Goal: Information Seeking & Learning: Learn about a topic

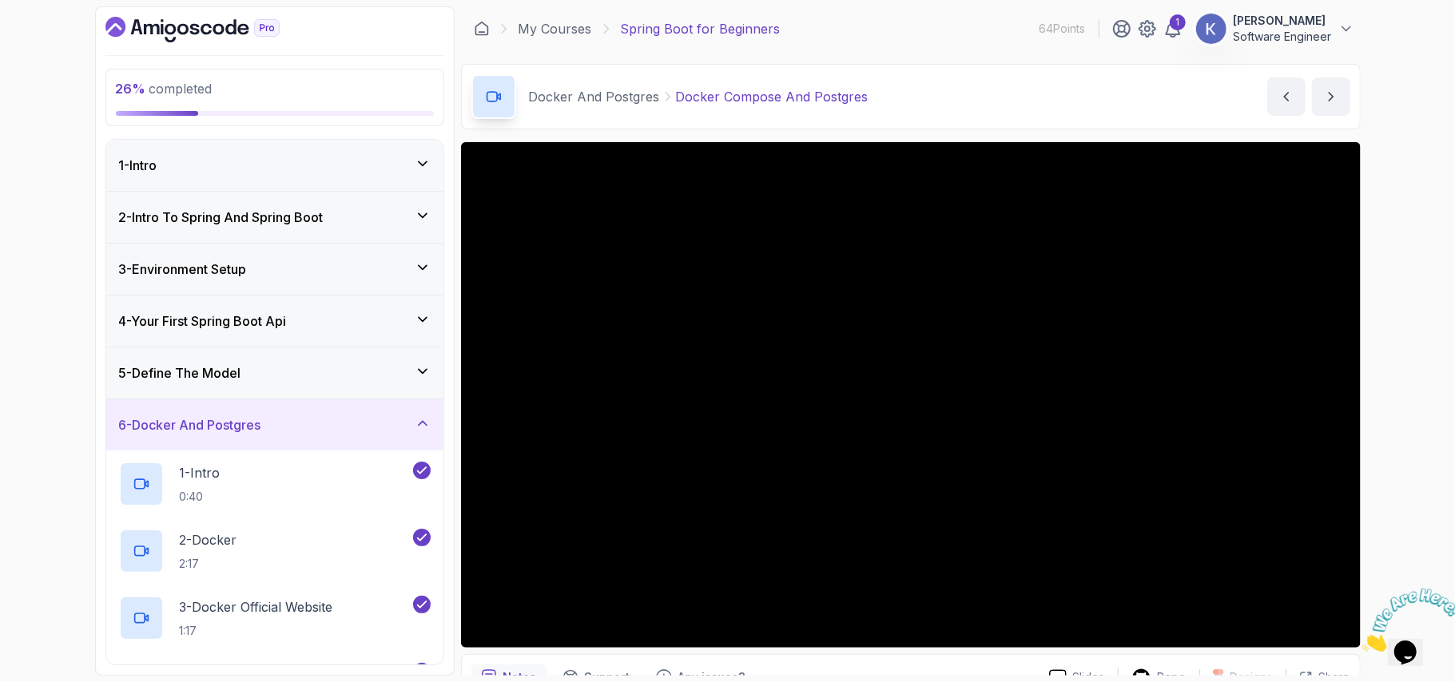
scroll to position [101, 0]
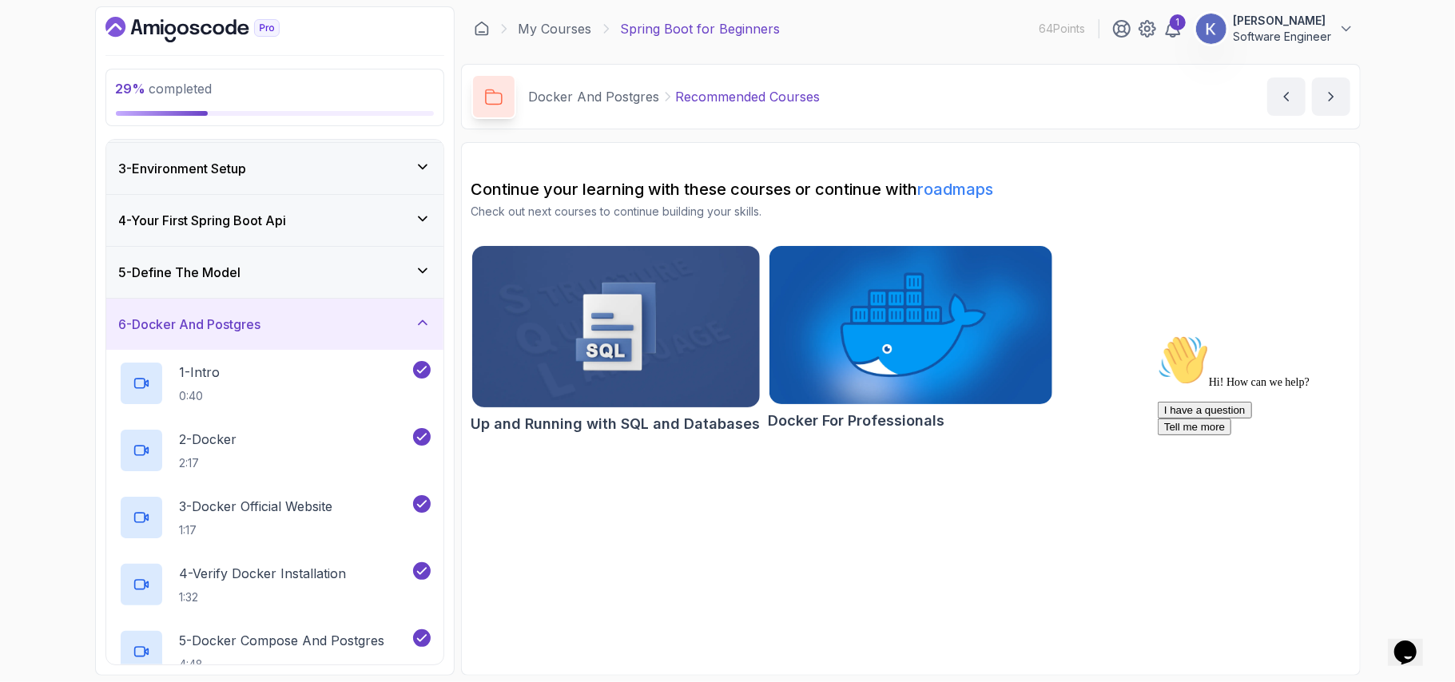
click at [118, 330] on div "6 - Docker And Postgres" at bounding box center [274, 324] width 337 height 51
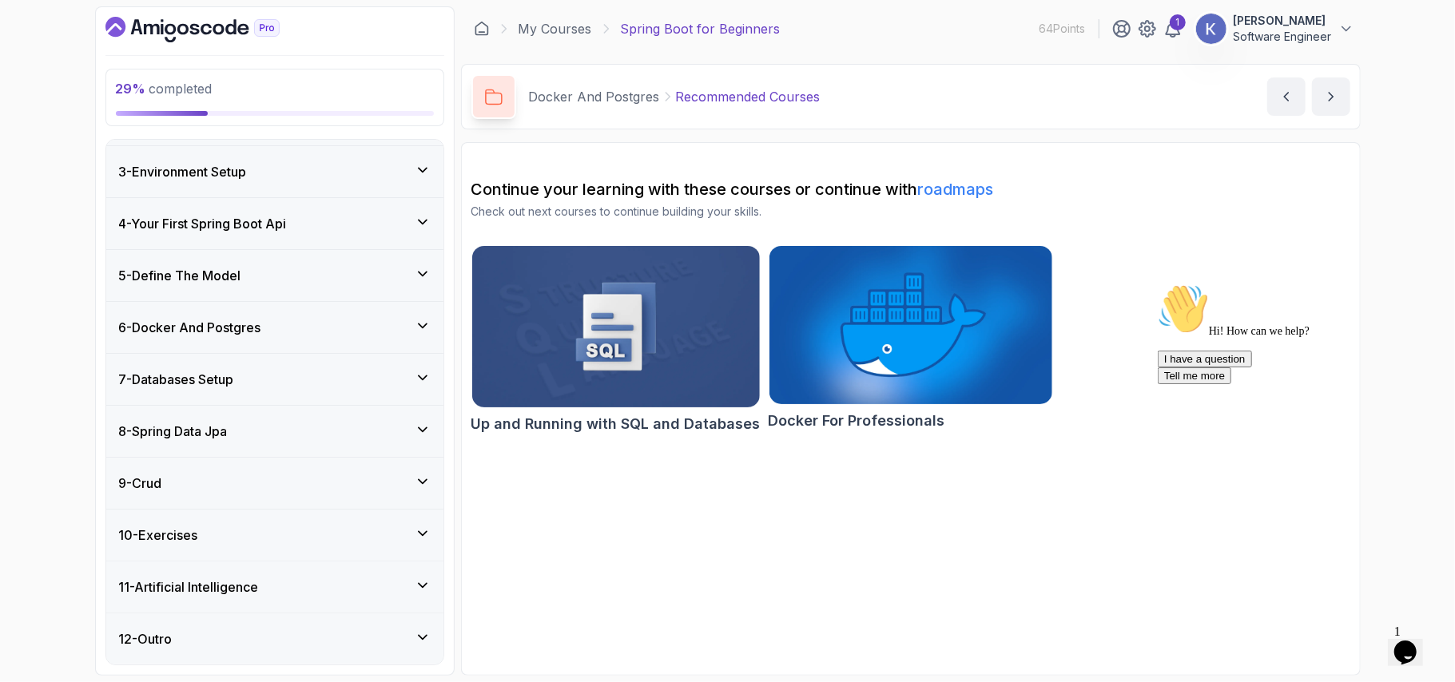
click at [199, 337] on div "6 - Docker And Postgres" at bounding box center [274, 327] width 337 height 51
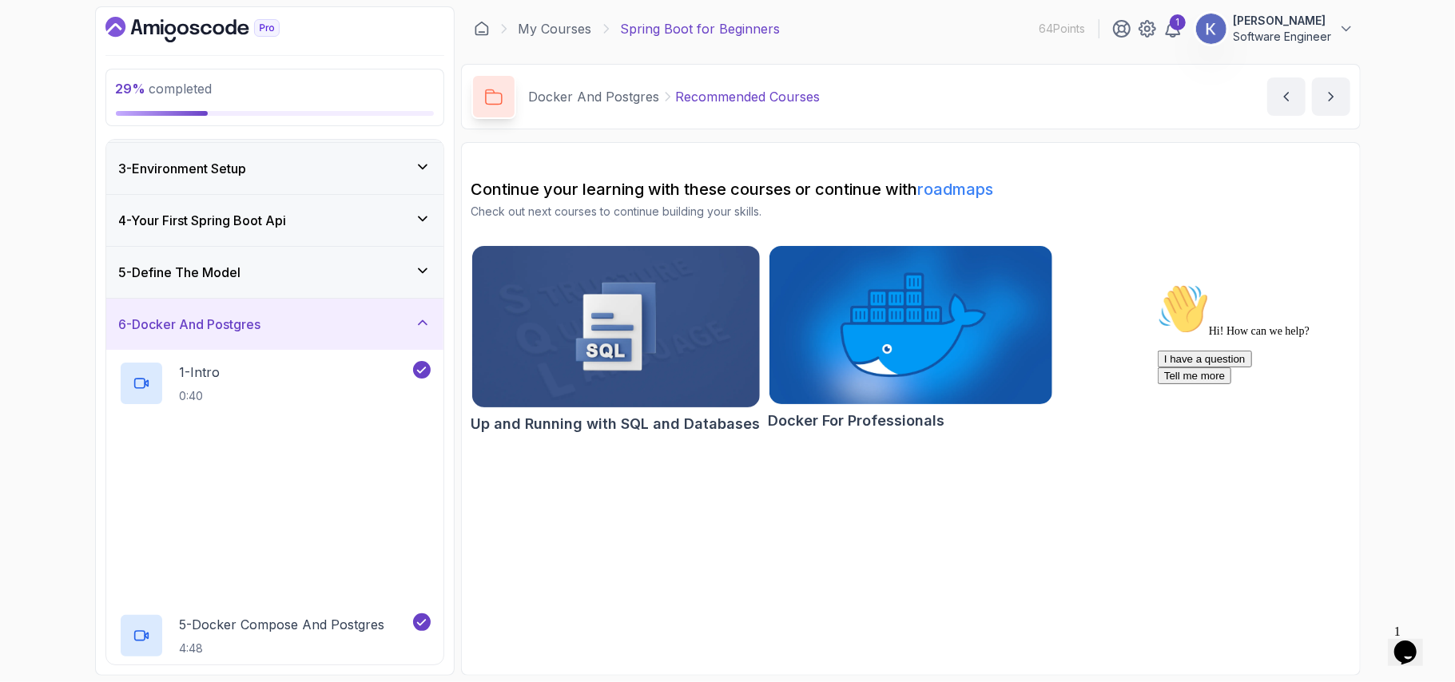
scroll to position [503, 0]
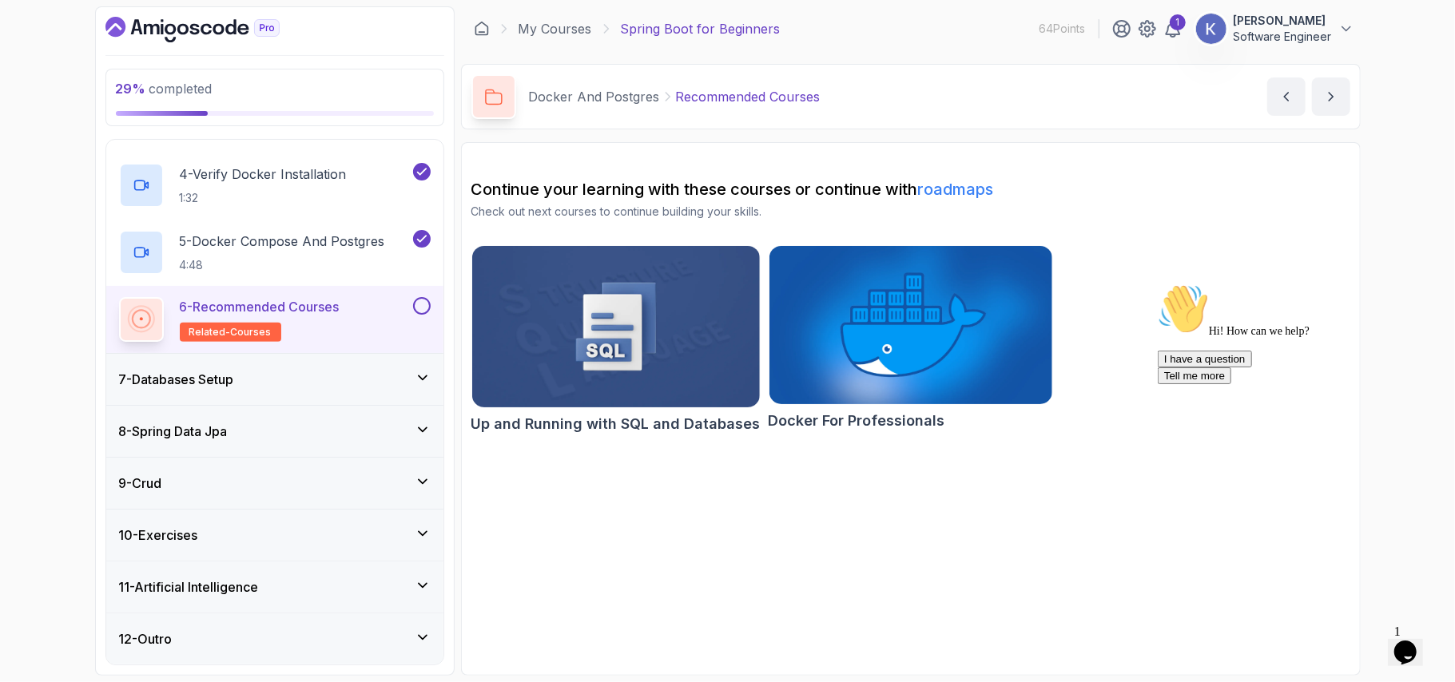
click at [311, 382] on div "7 - Databases Setup" at bounding box center [275, 379] width 312 height 19
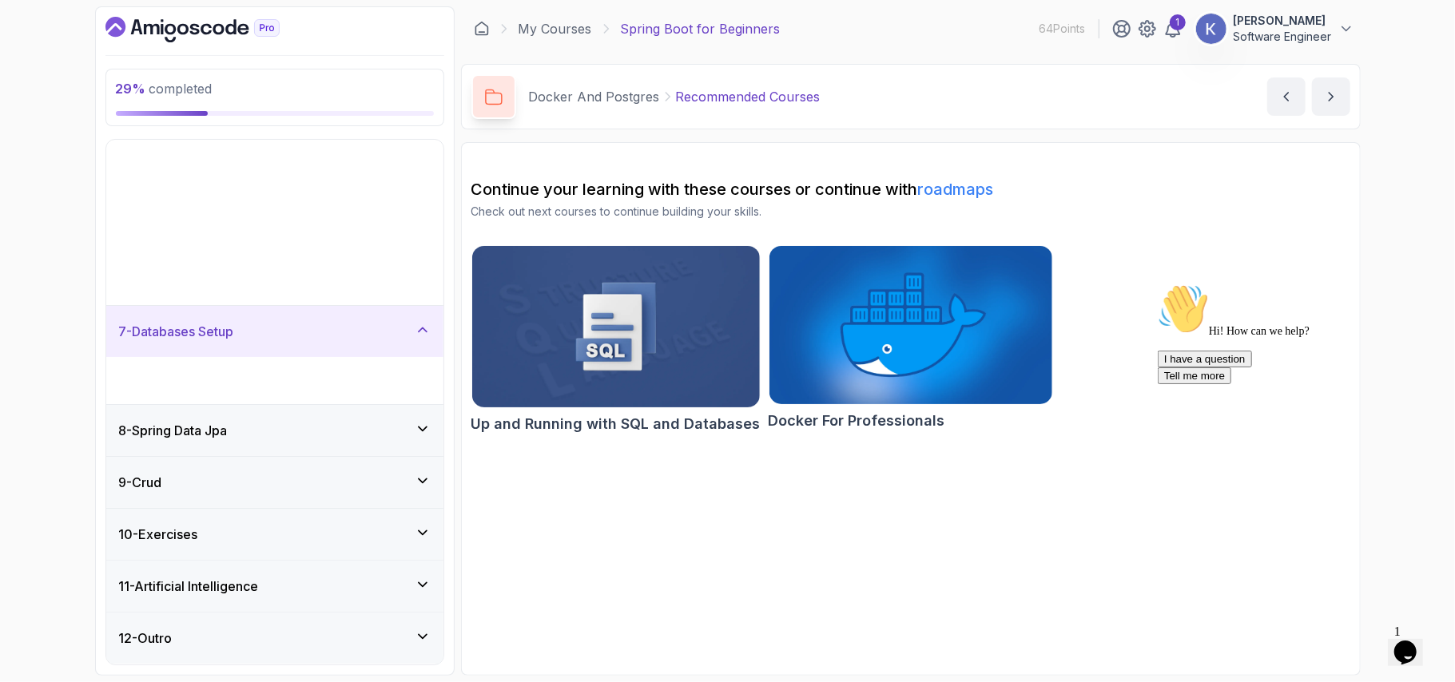
scroll to position [101, 0]
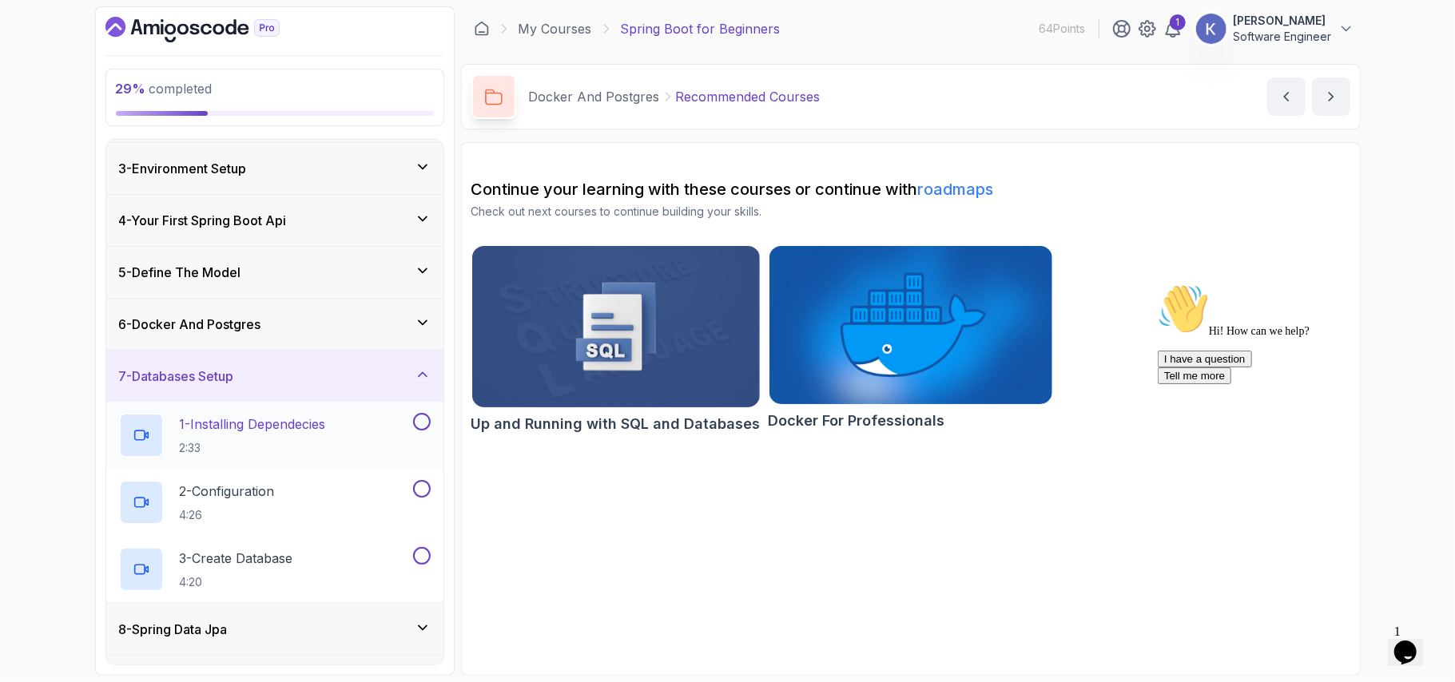
click at [345, 435] on div "1 - Installing Dependecies 2:33" at bounding box center [264, 435] width 291 height 45
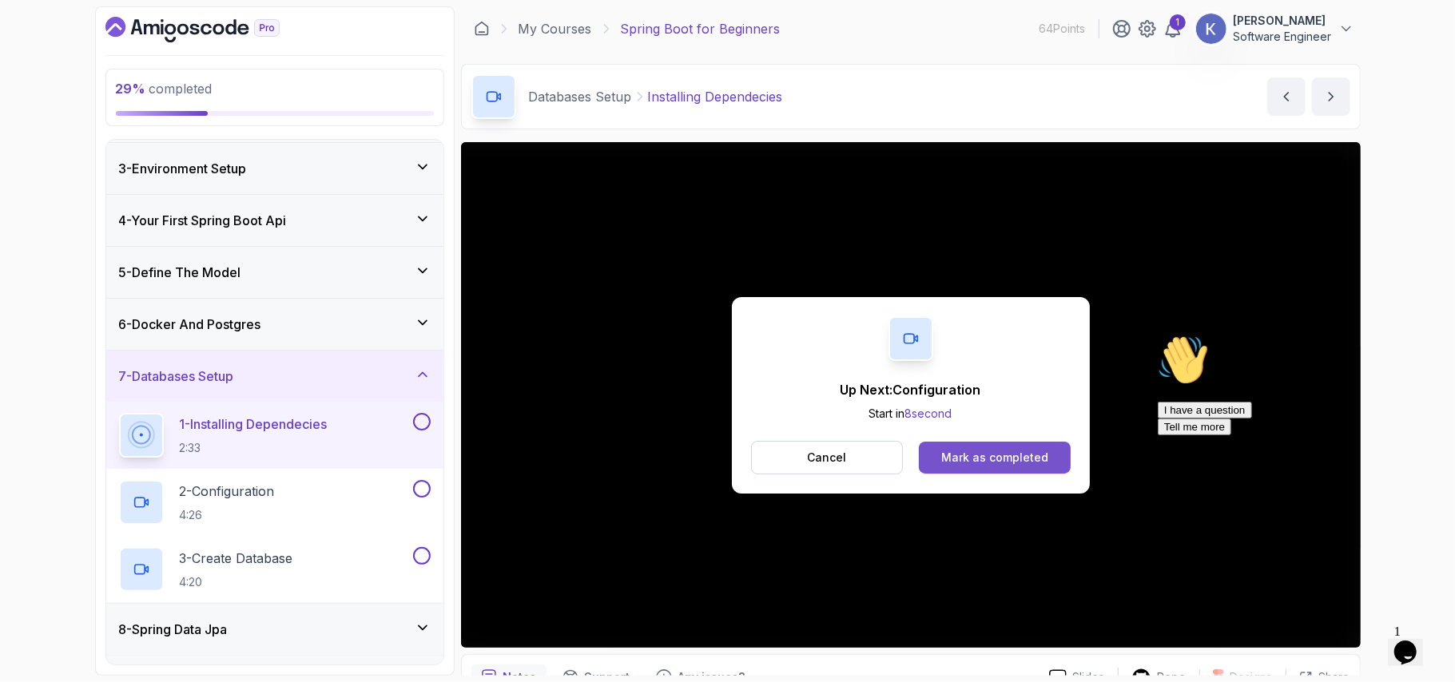
click at [1054, 462] on button "Mark as completed" at bounding box center [994, 458] width 151 height 32
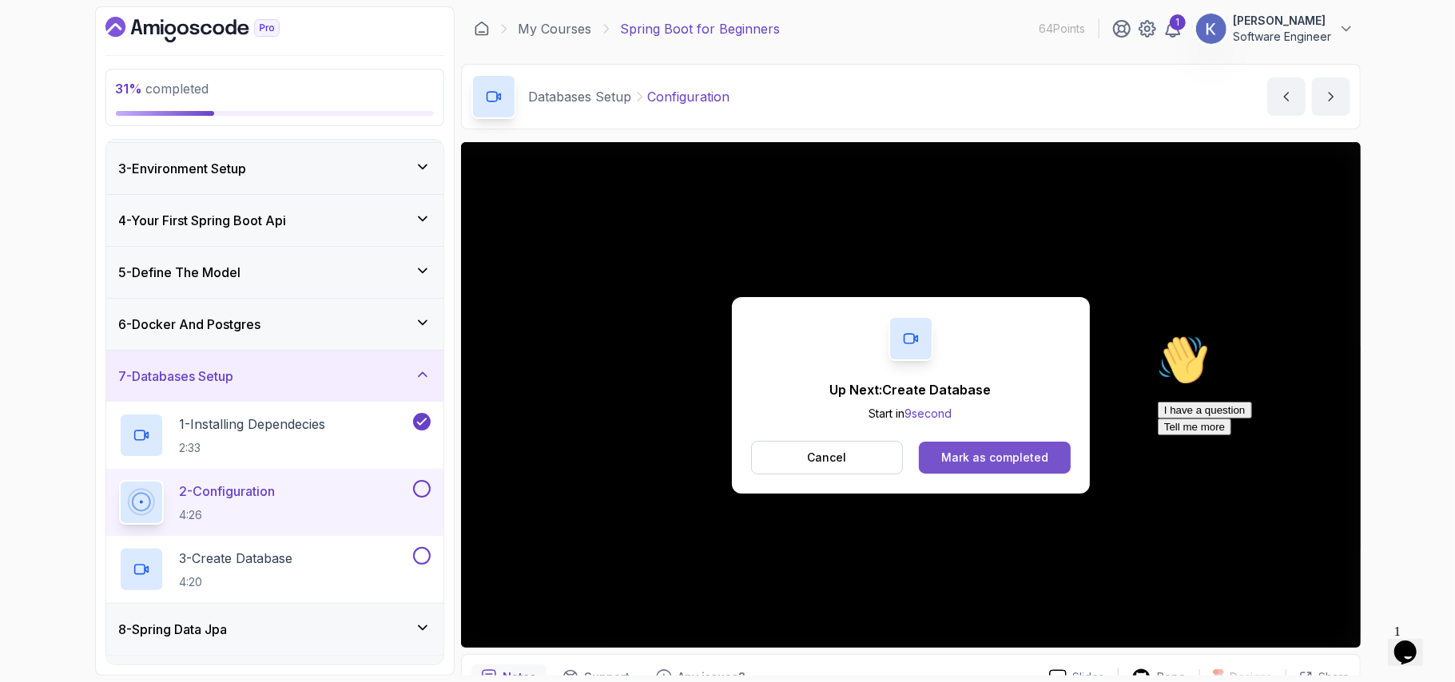
click at [967, 455] on div "Mark as completed" at bounding box center [994, 458] width 107 height 16
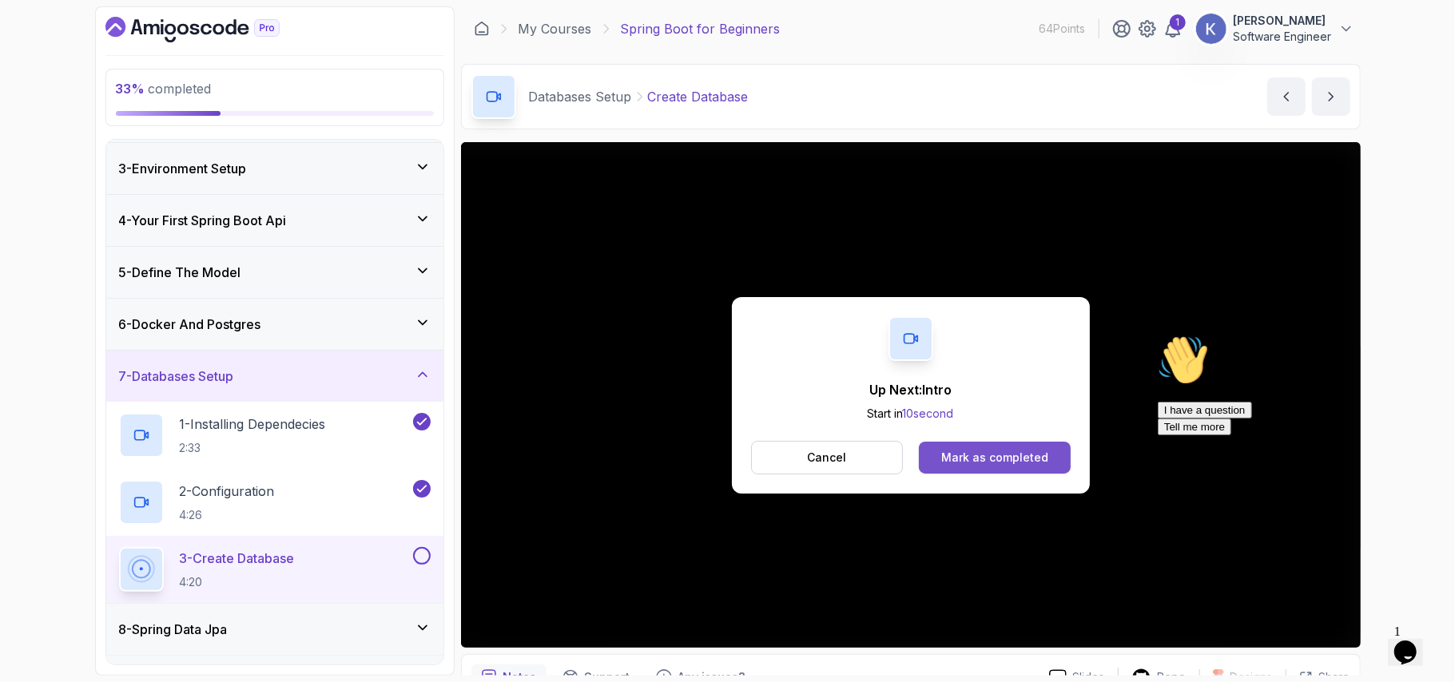
click at [1003, 457] on div "Mark as completed" at bounding box center [994, 458] width 107 height 16
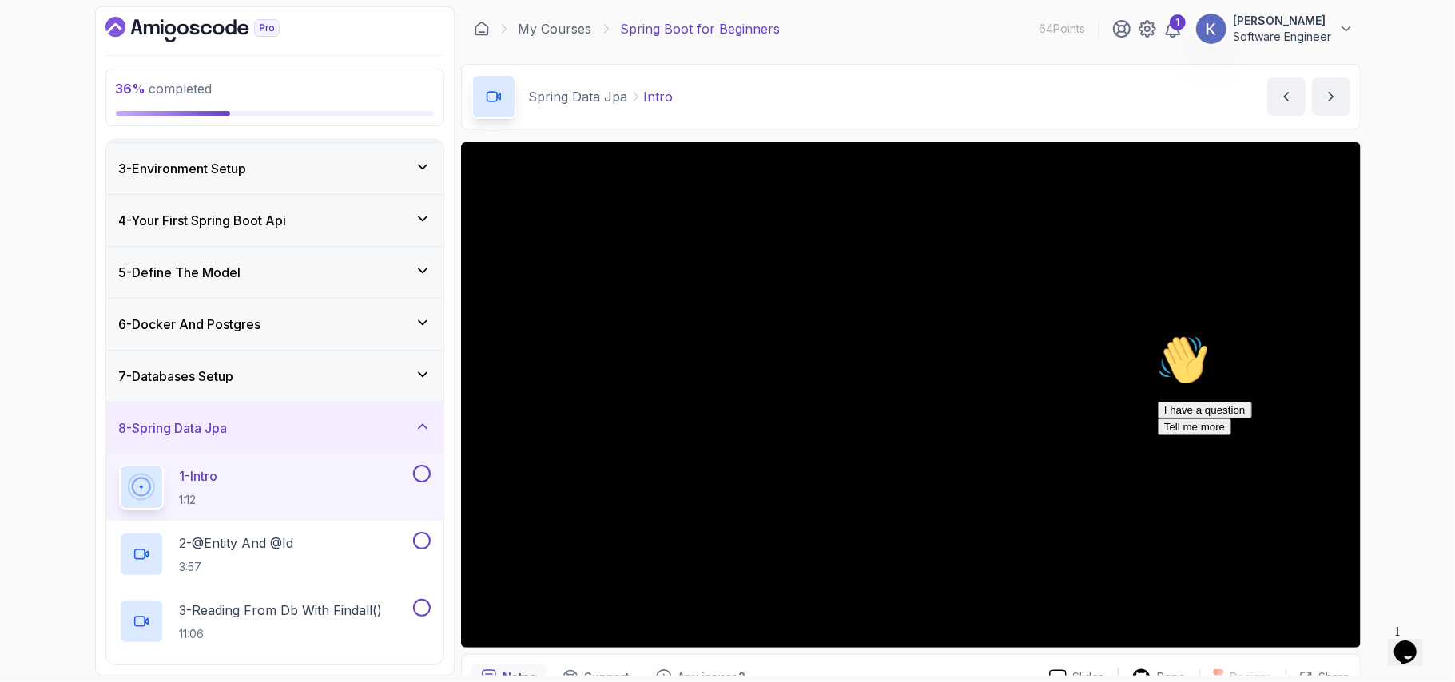
click at [196, 430] on h3 "8 - Spring Data Jpa" at bounding box center [173, 428] width 109 height 19
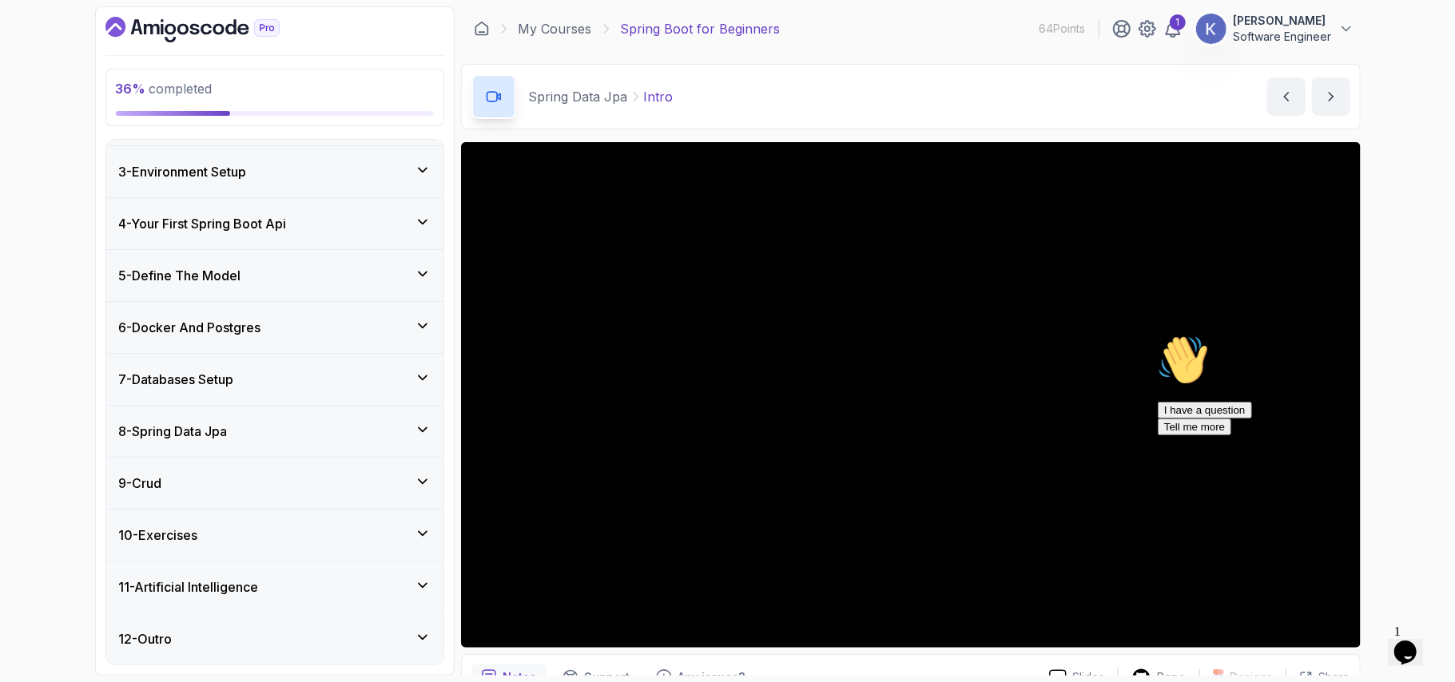
click at [251, 486] on div "9 - Crud" at bounding box center [275, 483] width 312 height 19
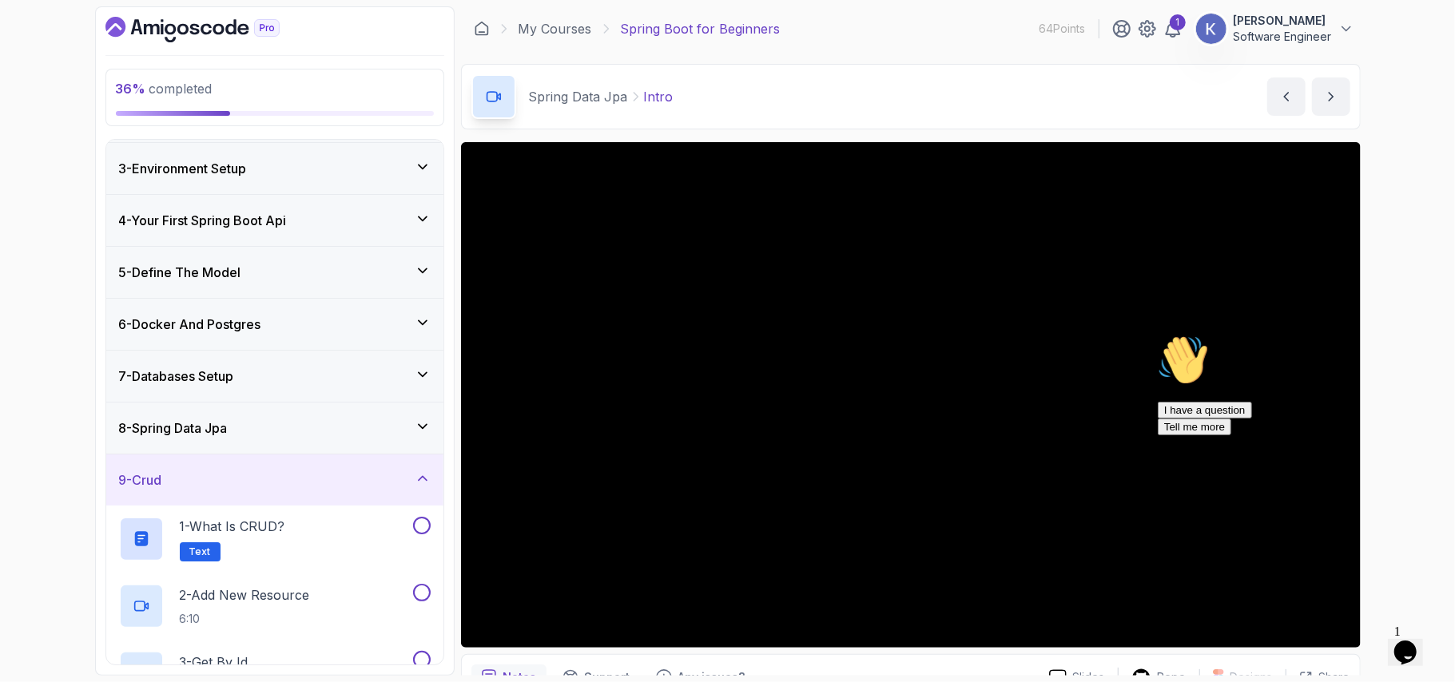
click at [267, 425] on div "8 - Spring Data Jpa" at bounding box center [275, 428] width 312 height 19
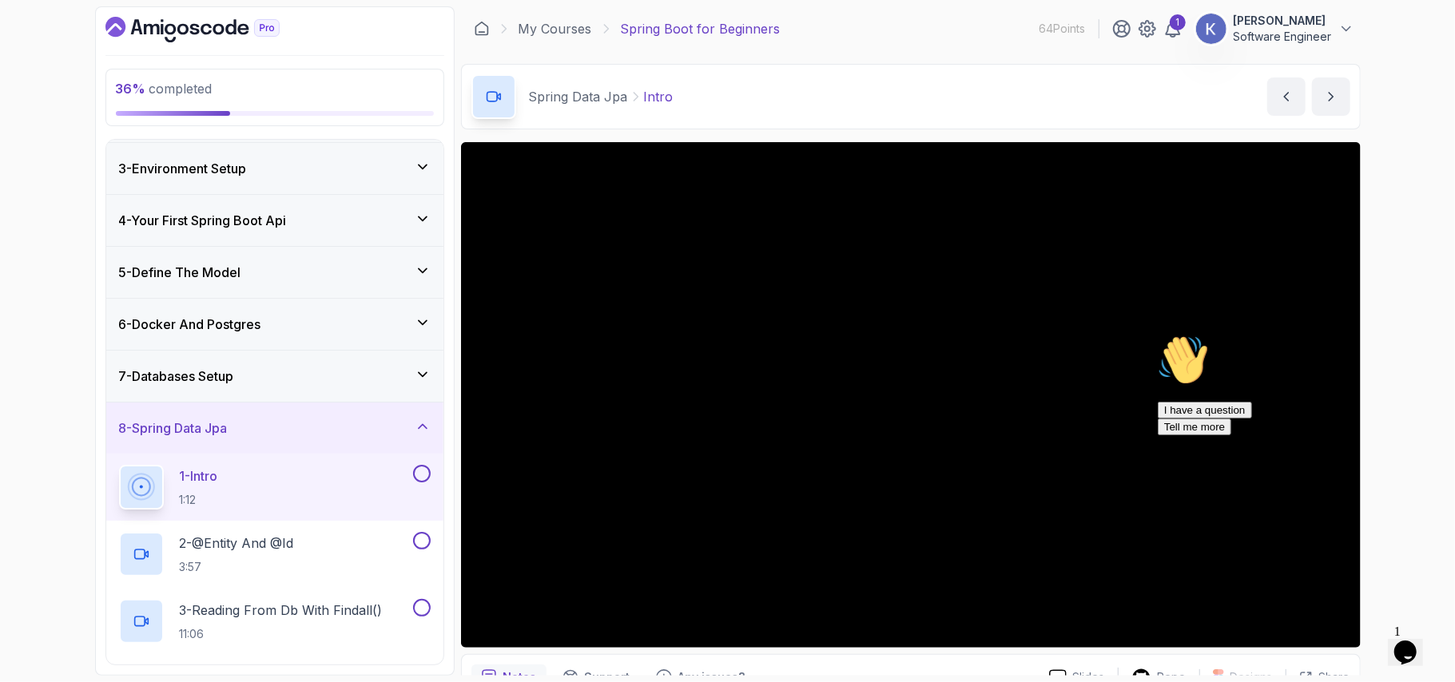
click at [112, 484] on div "1 - Intro 1:12" at bounding box center [274, 487] width 337 height 67
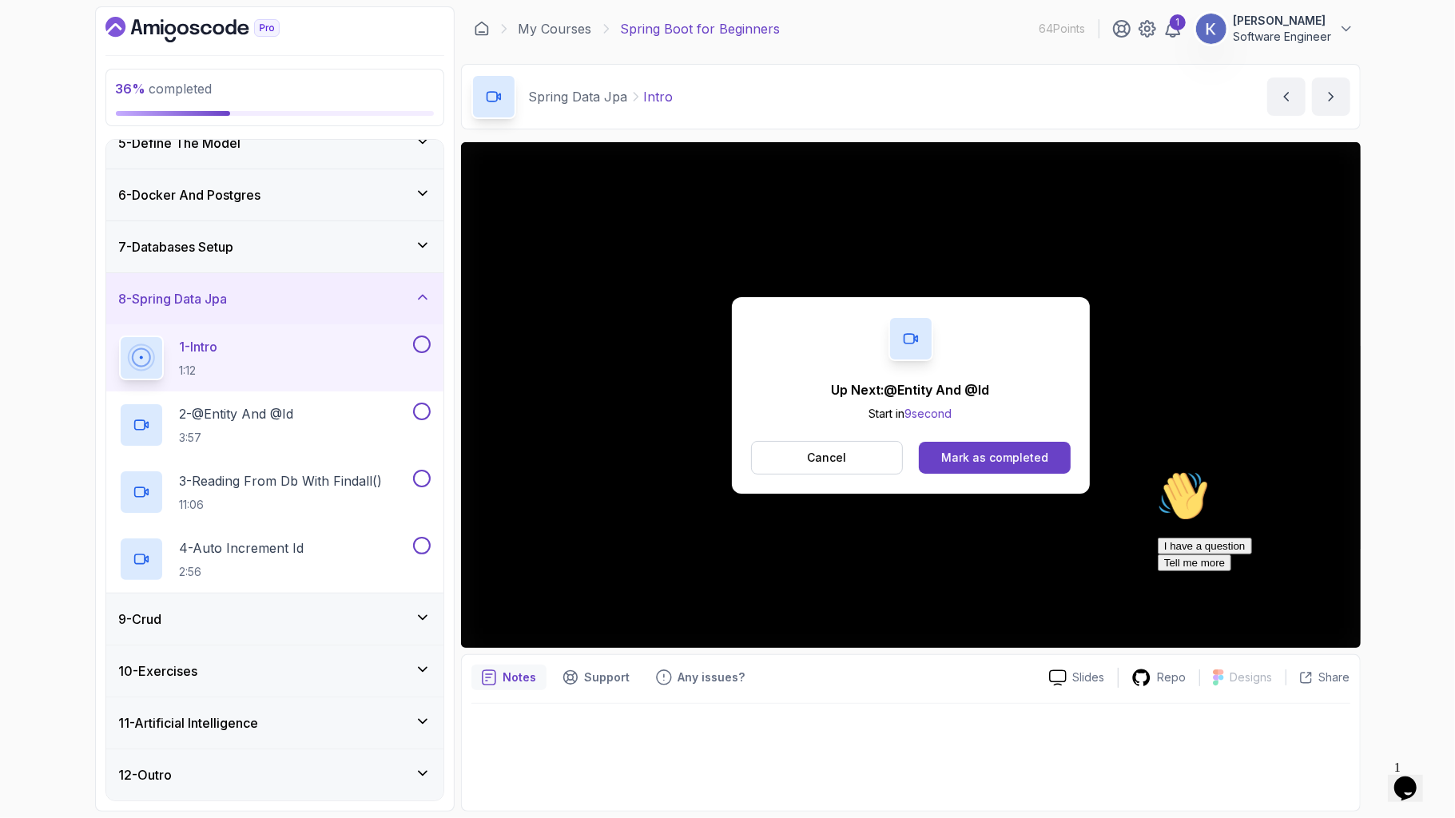
scroll to position [369, 0]
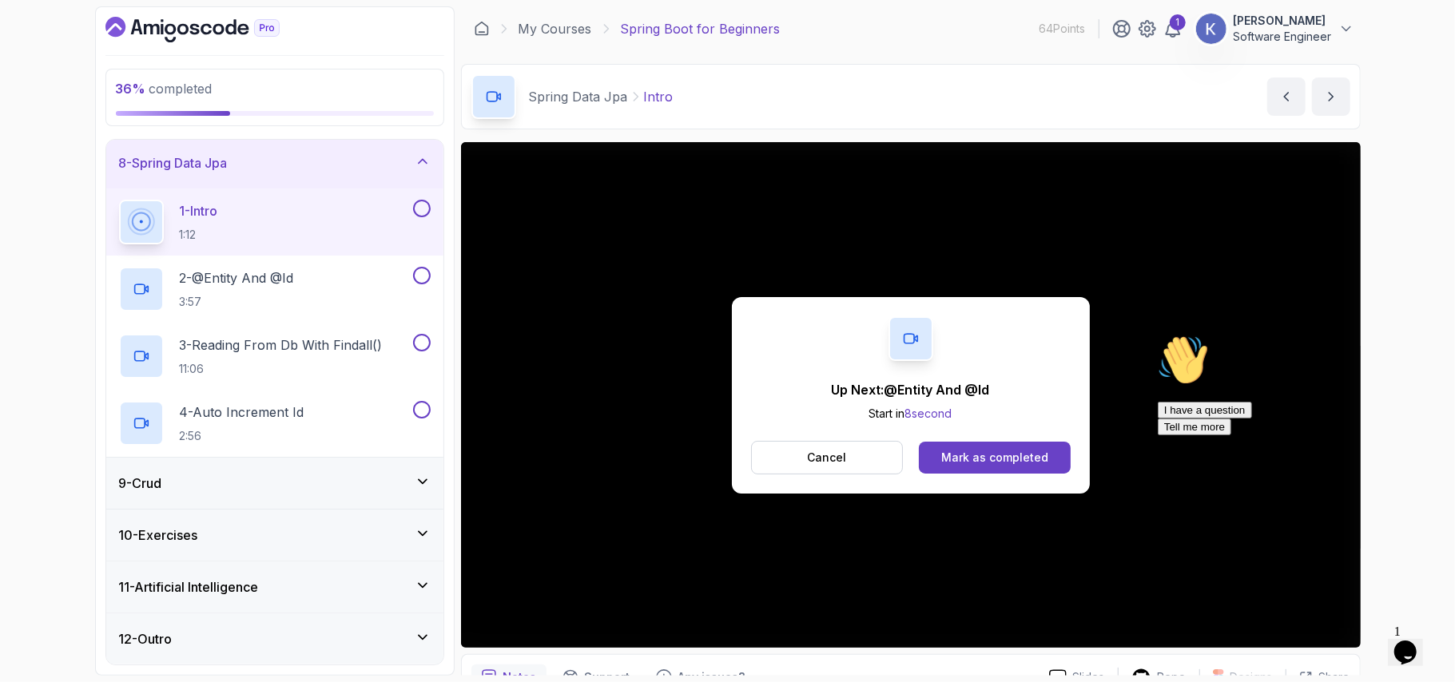
click at [1065, 438] on div "Up Next: @Entity And @Id Start in 8 second Cancel [PERSON_NAME] as completed" at bounding box center [911, 395] width 358 height 197
click at [1059, 455] on button "Mark as completed" at bounding box center [994, 458] width 151 height 32
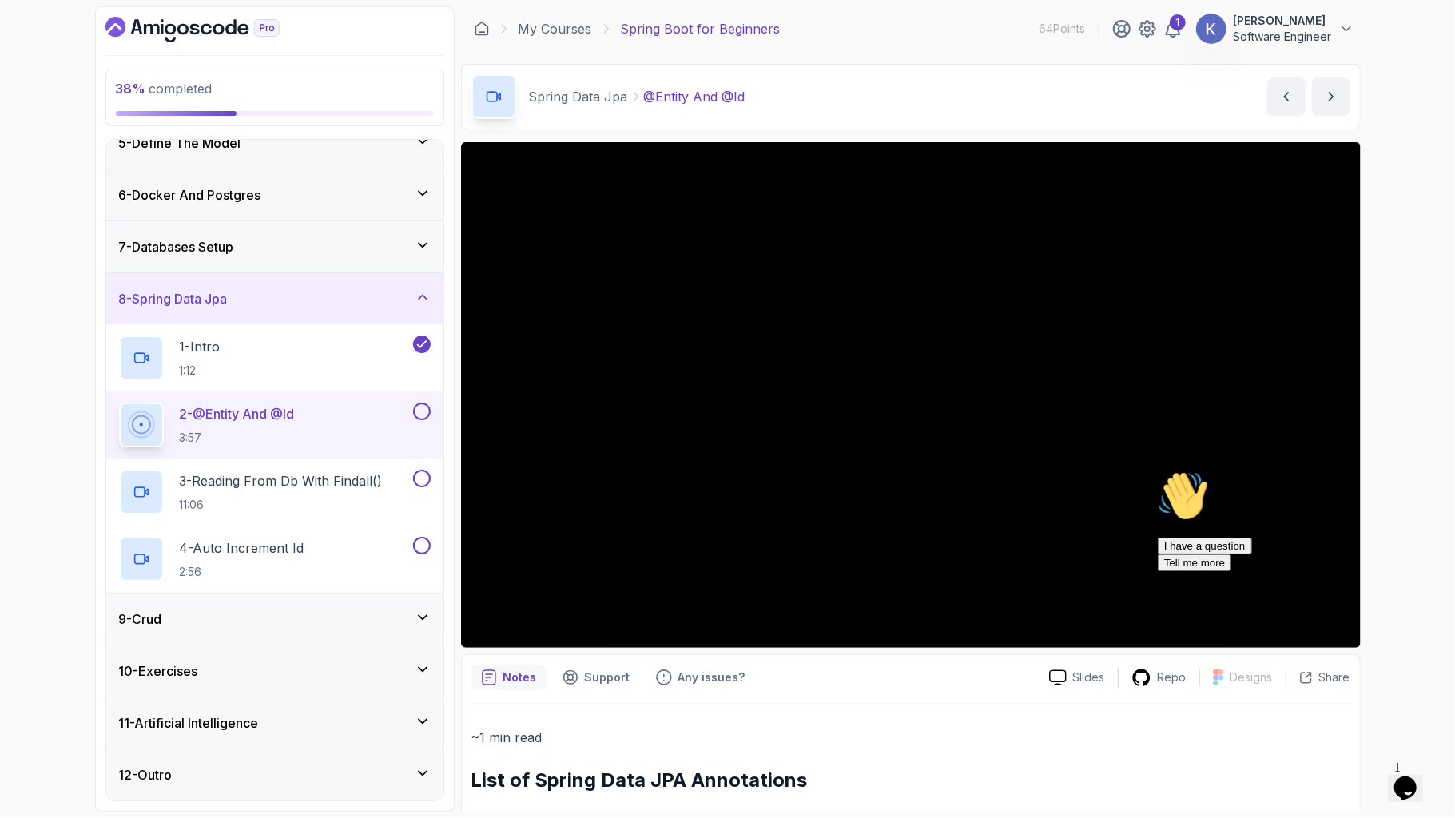
scroll to position [369, 0]
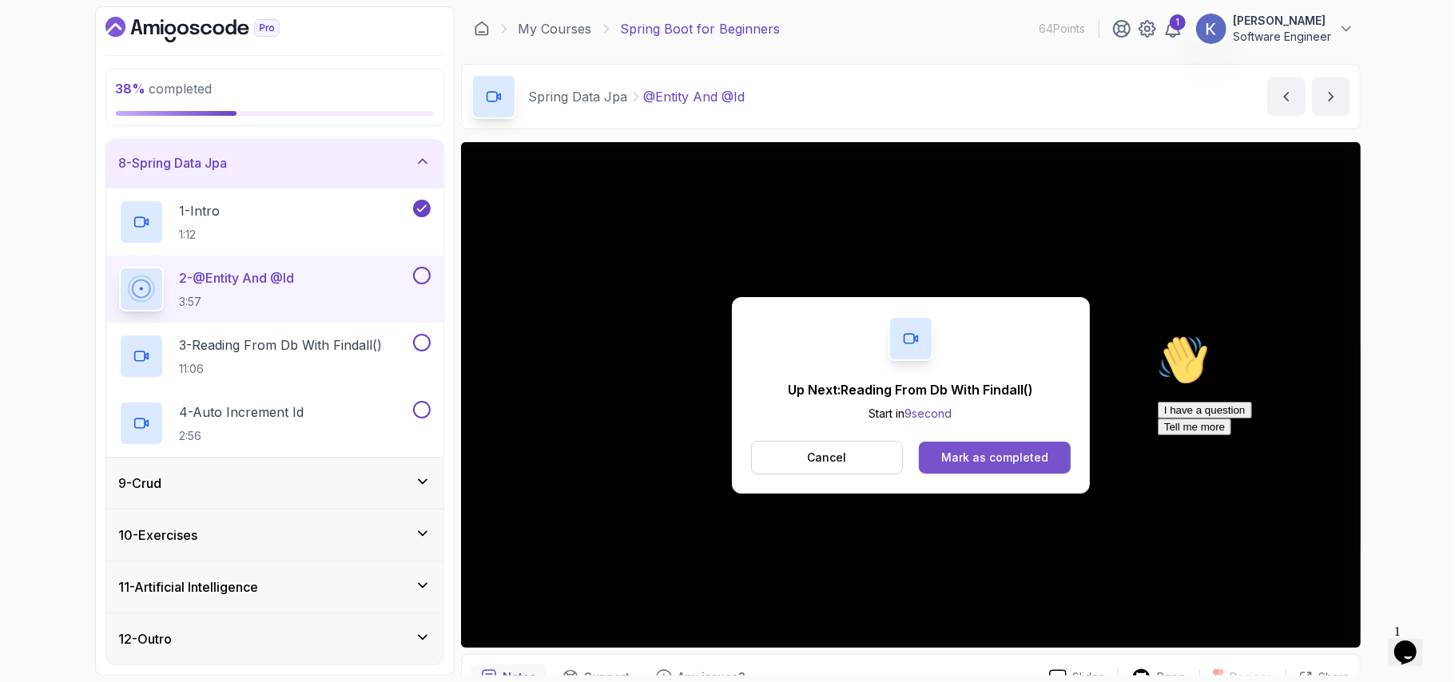
click at [968, 442] on button "Mark as completed" at bounding box center [994, 458] width 151 height 32
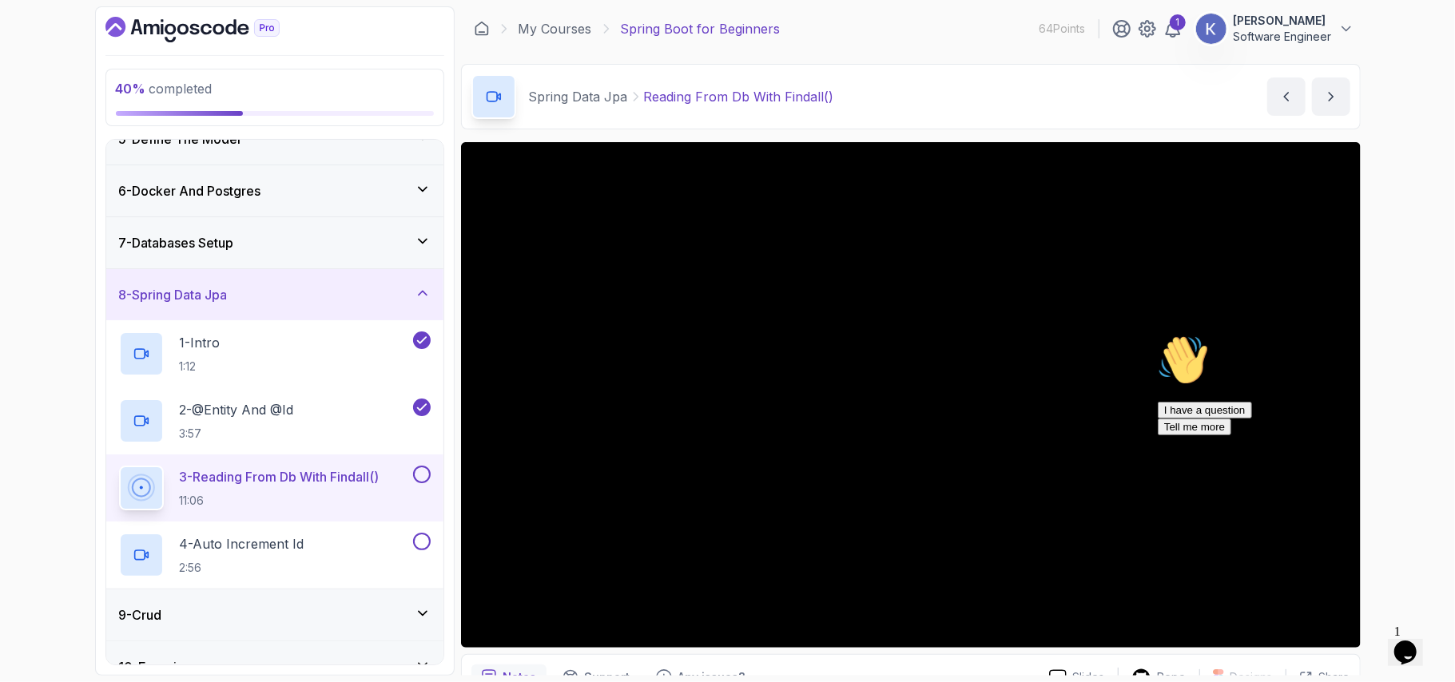
scroll to position [369, 0]
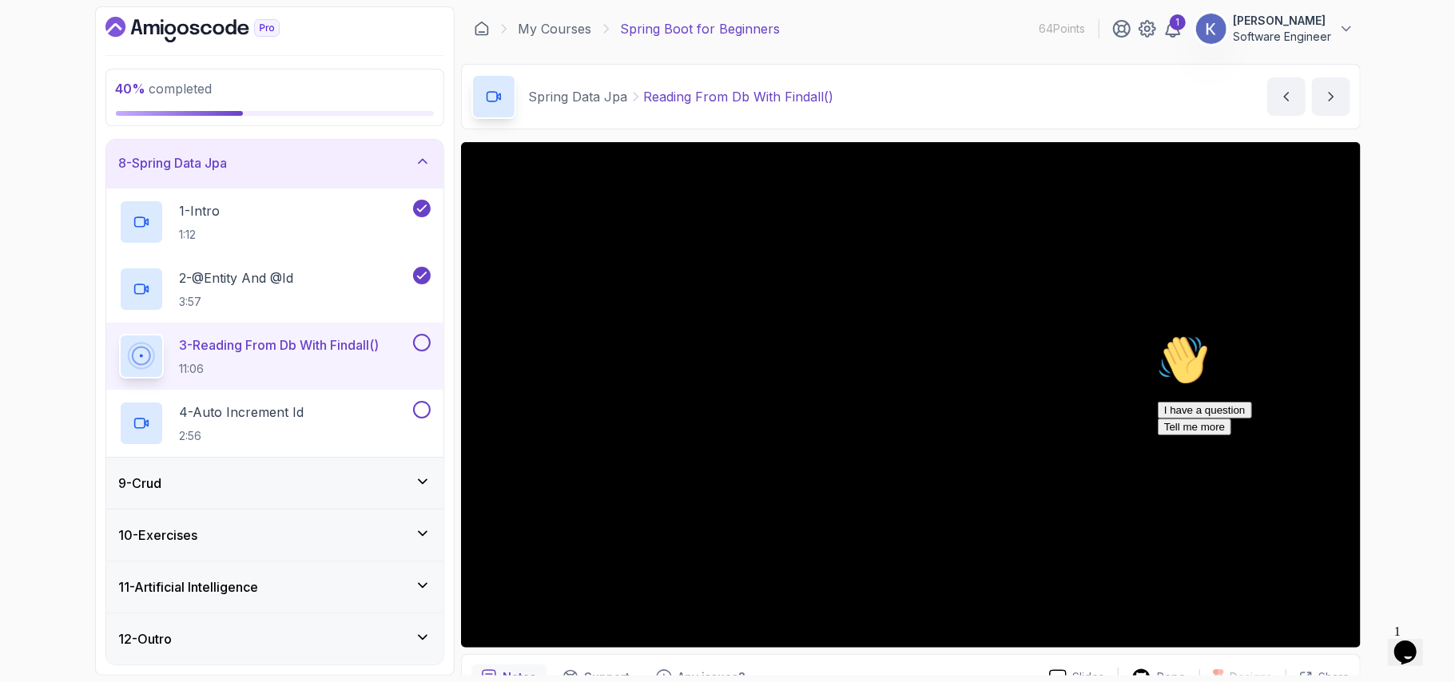
click at [423, 490] on div "9 - Crud" at bounding box center [275, 483] width 312 height 19
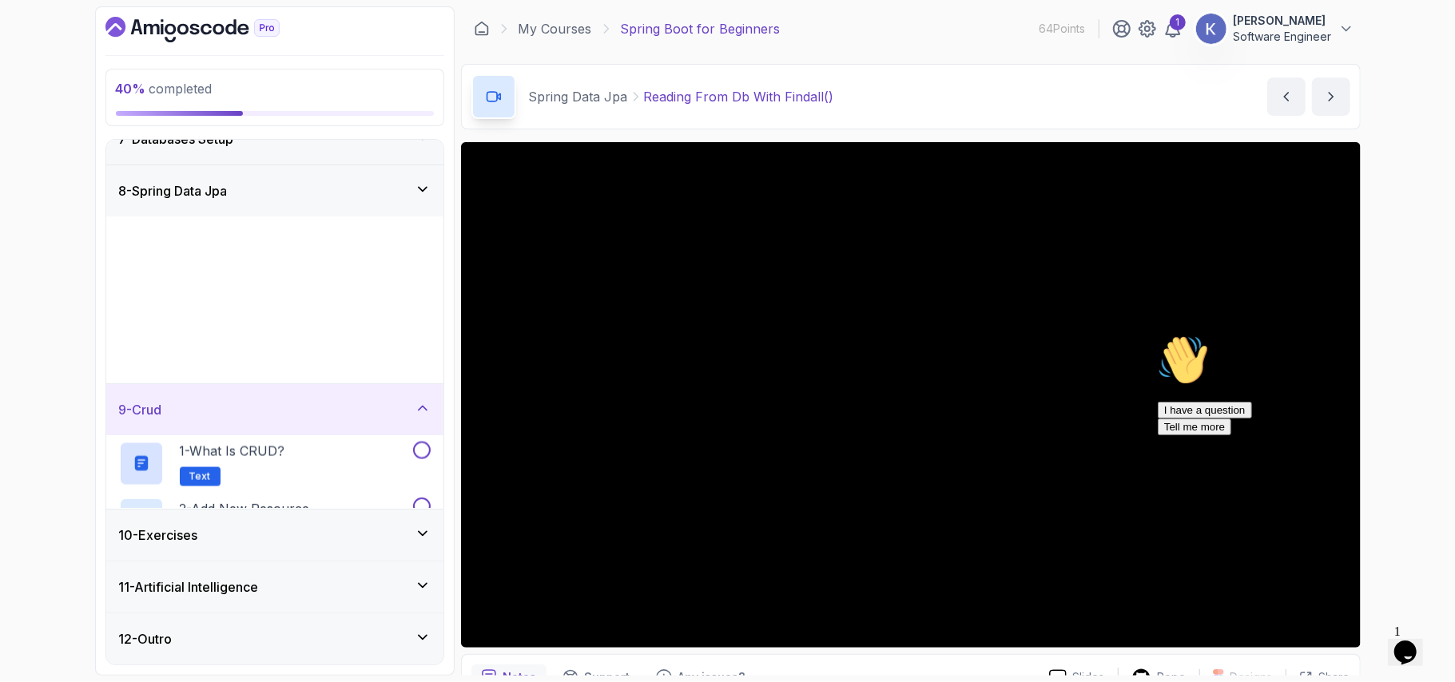
scroll to position [302, 0]
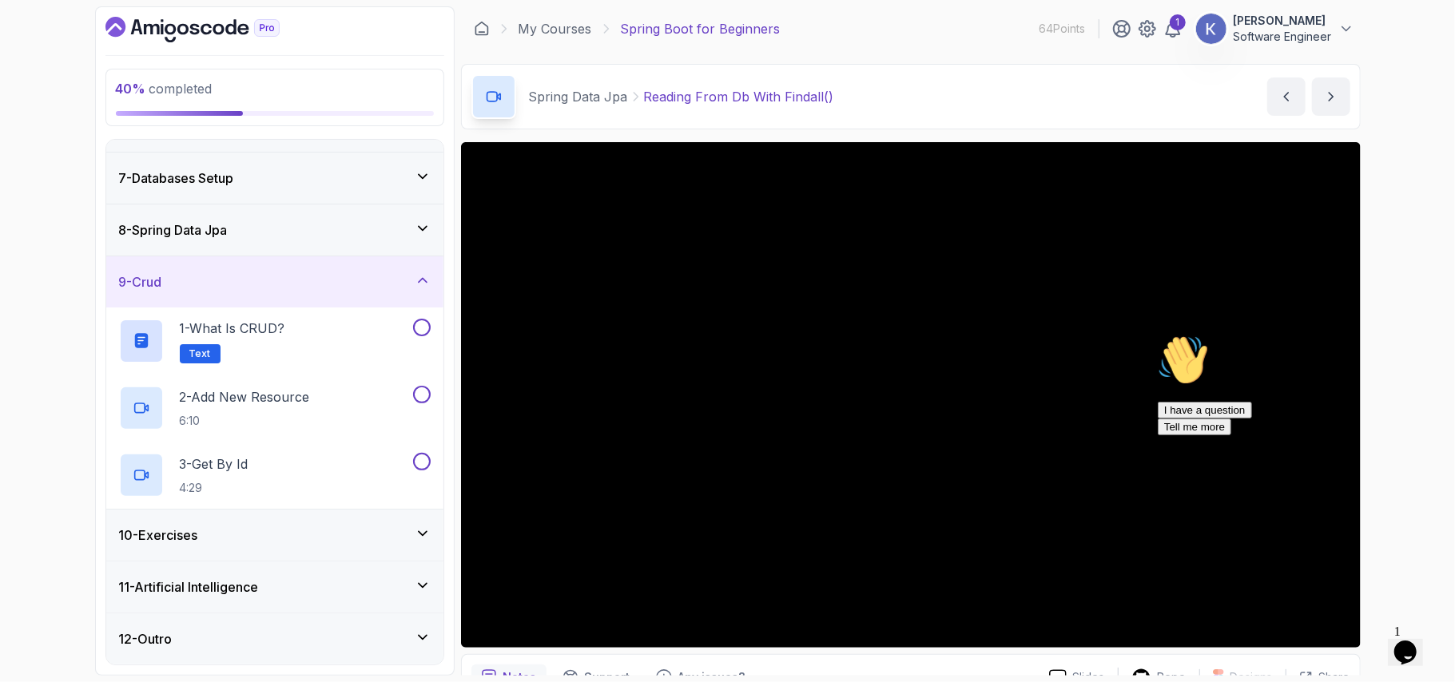
click at [1157, 334] on icon "Chat attention grabber" at bounding box center [1157, 334] width 0 height 0
click at [419, 588] on icon at bounding box center [423, 586] width 16 height 16
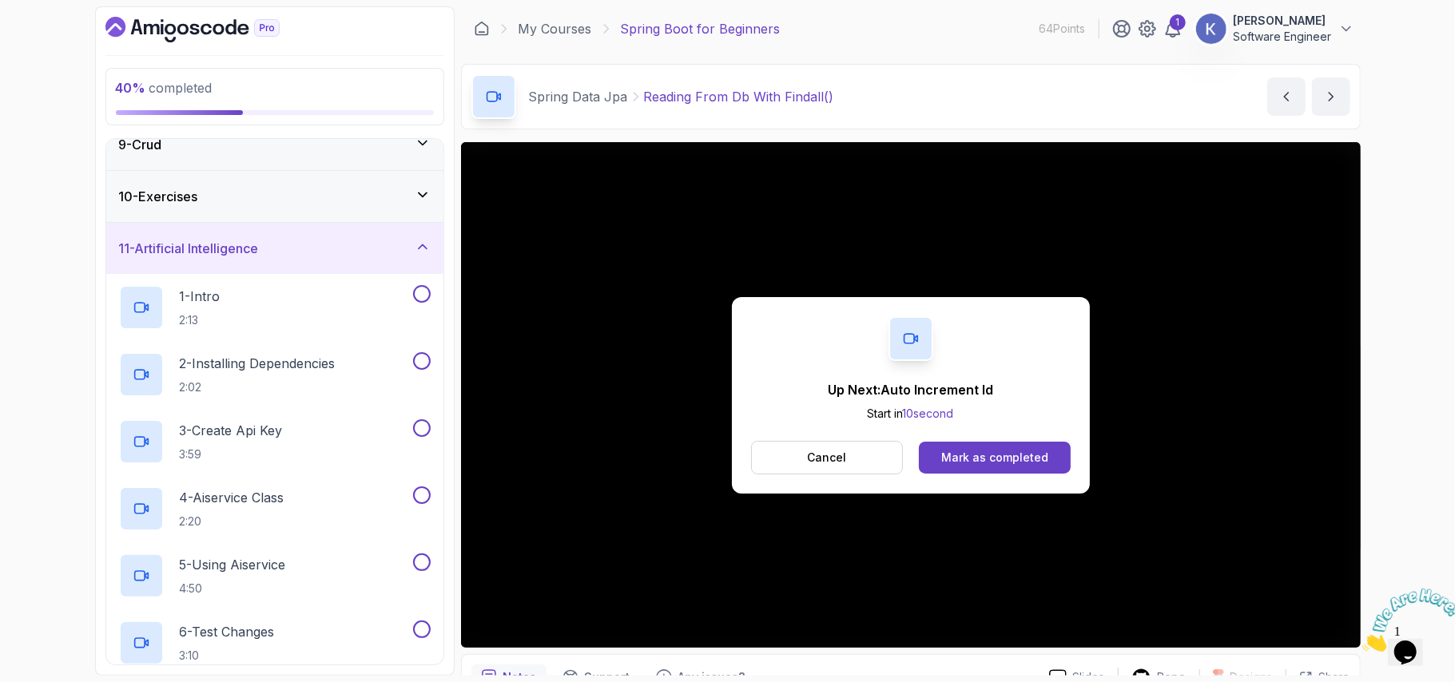
scroll to position [570, 0]
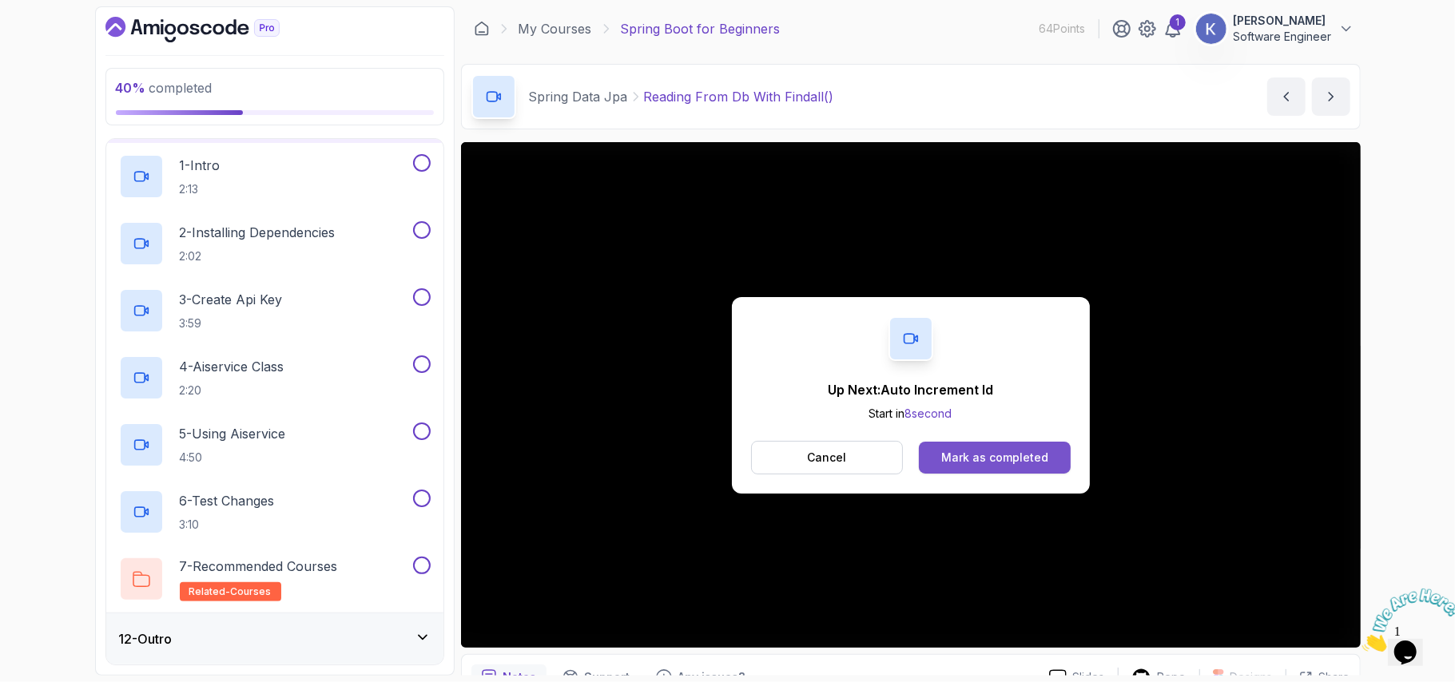
click at [969, 451] on div "Mark as completed" at bounding box center [994, 458] width 107 height 16
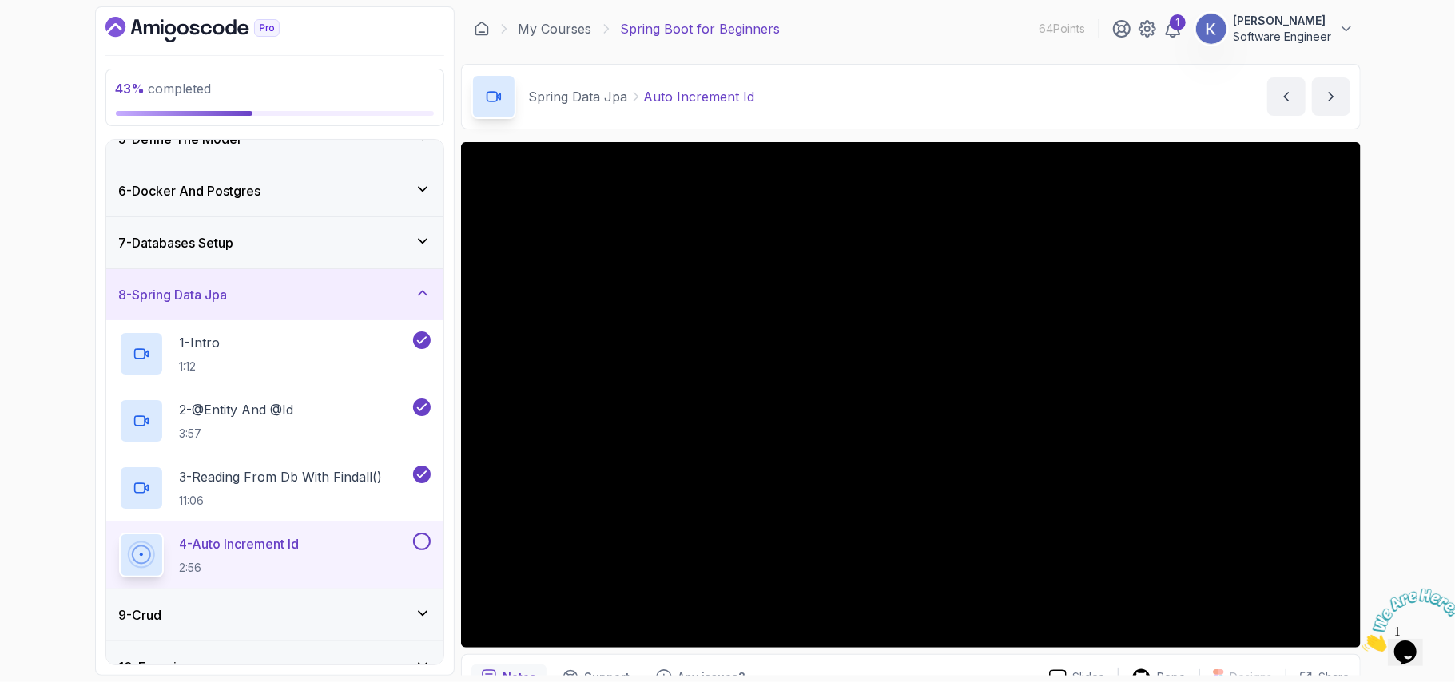
scroll to position [369, 0]
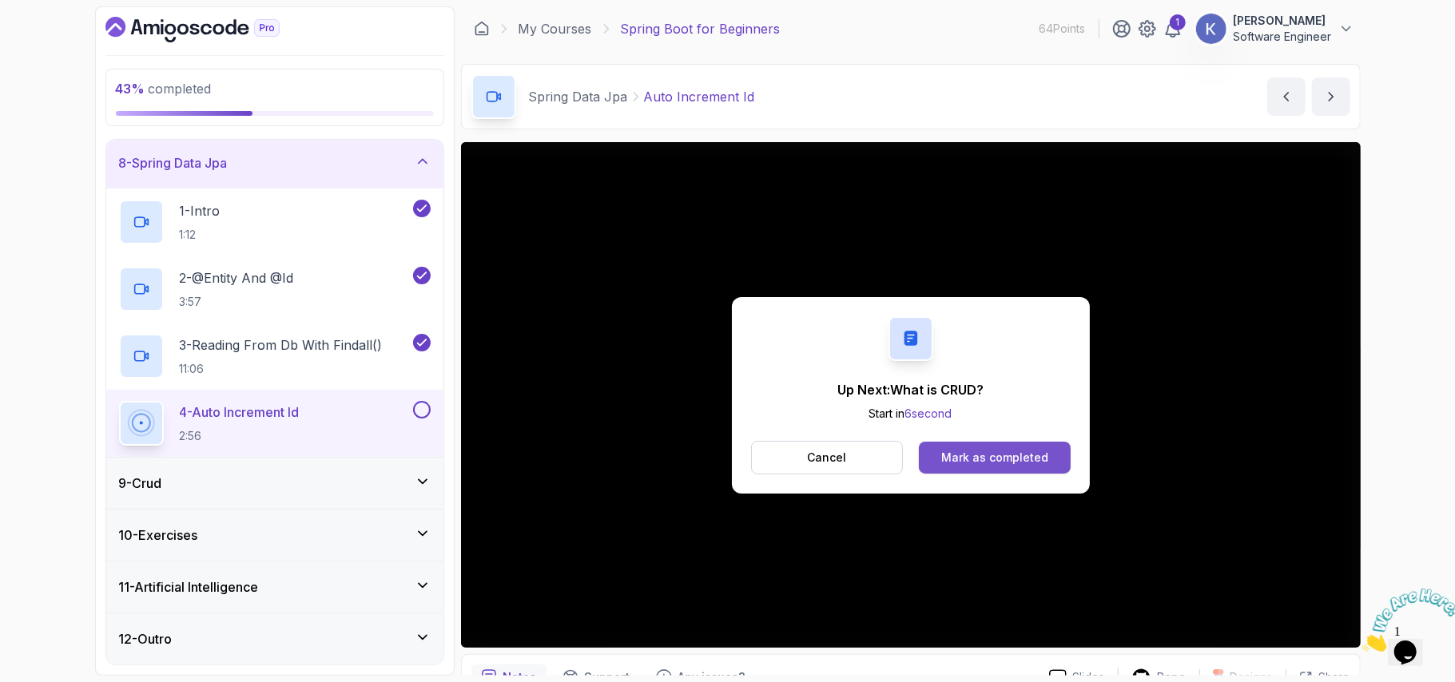
click at [1048, 454] on button "Mark as completed" at bounding box center [994, 458] width 151 height 32
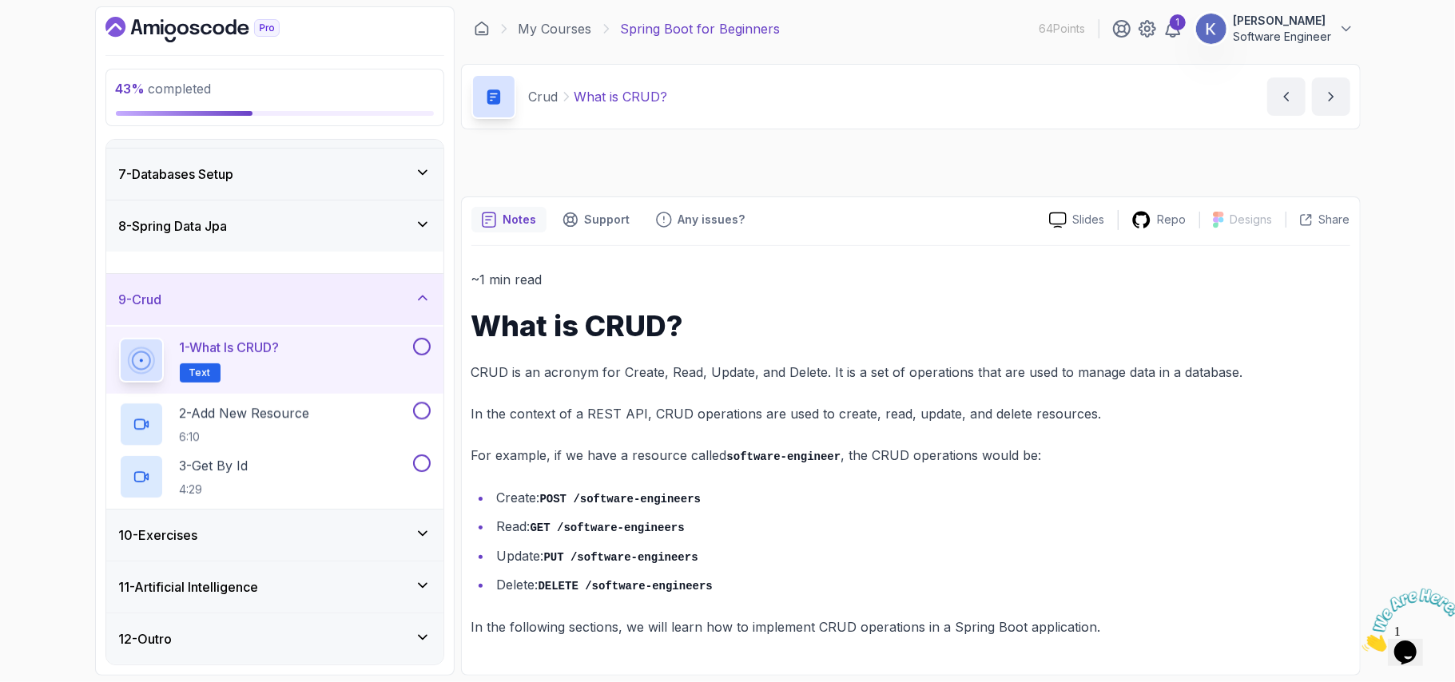
scroll to position [302, 0]
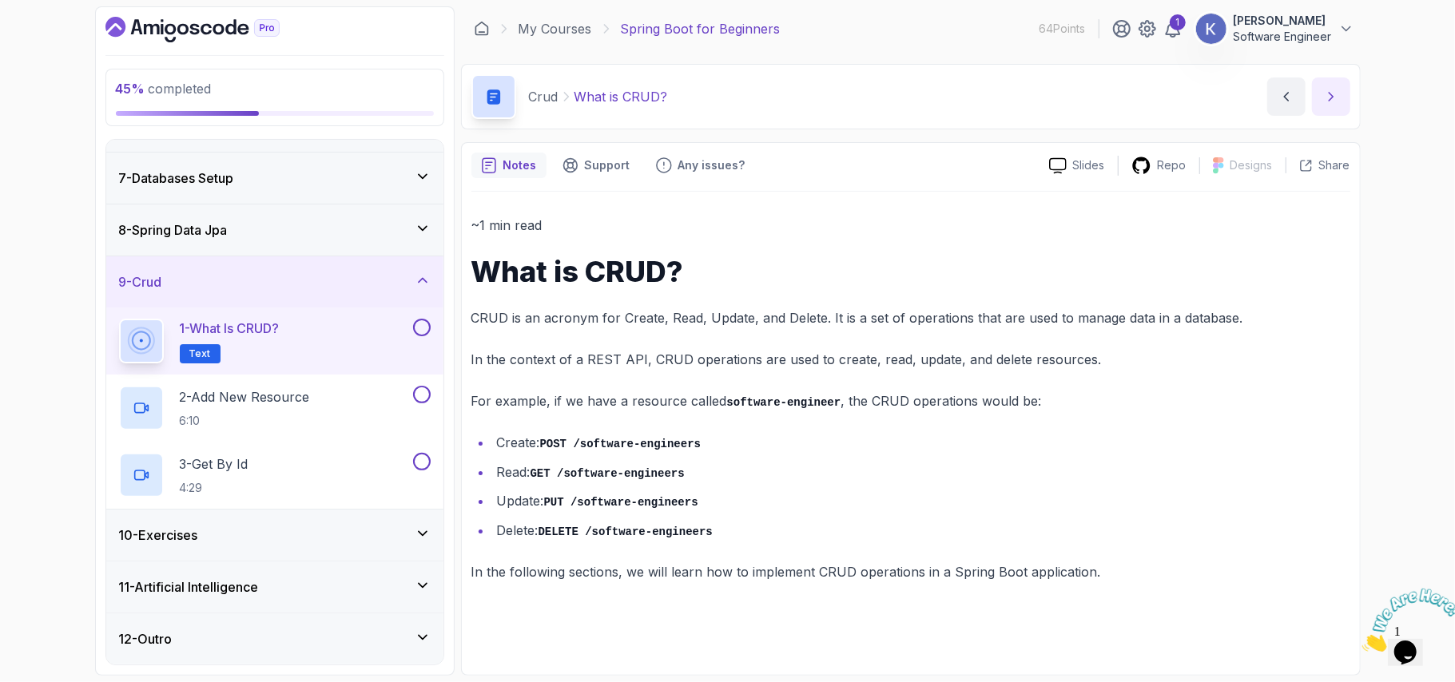
click at [1326, 86] on button "next content" at bounding box center [1331, 96] width 38 height 38
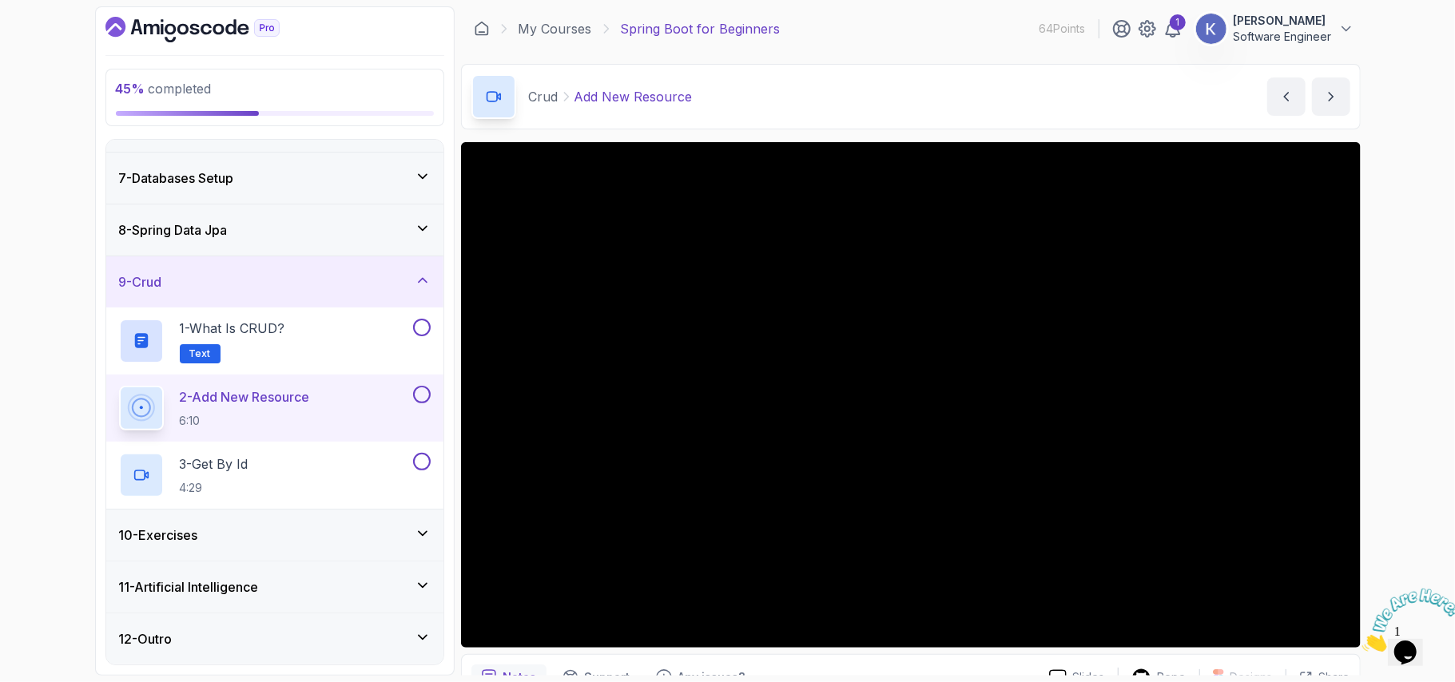
click at [419, 526] on icon at bounding box center [423, 534] width 16 height 16
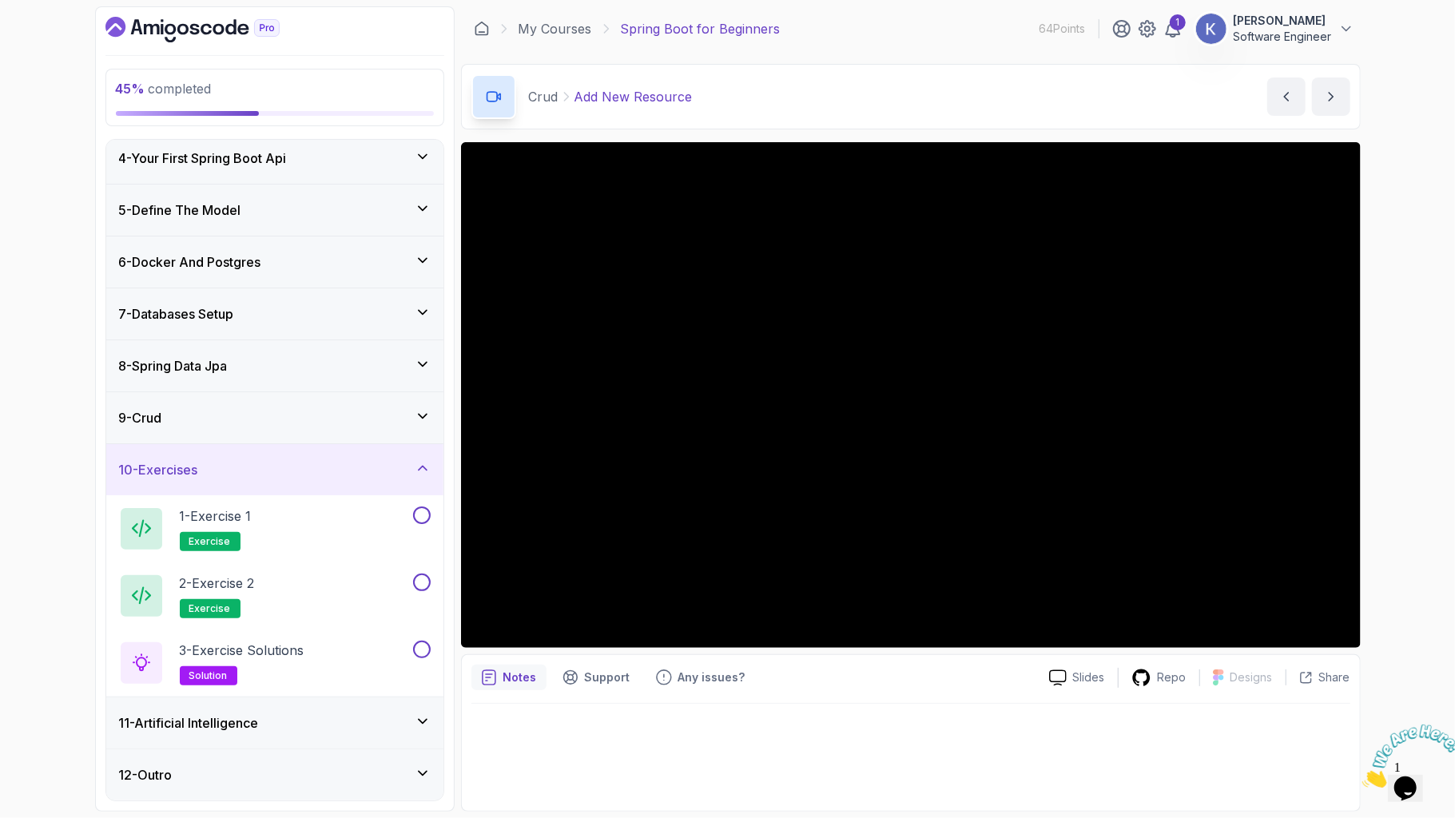
scroll to position [302, 0]
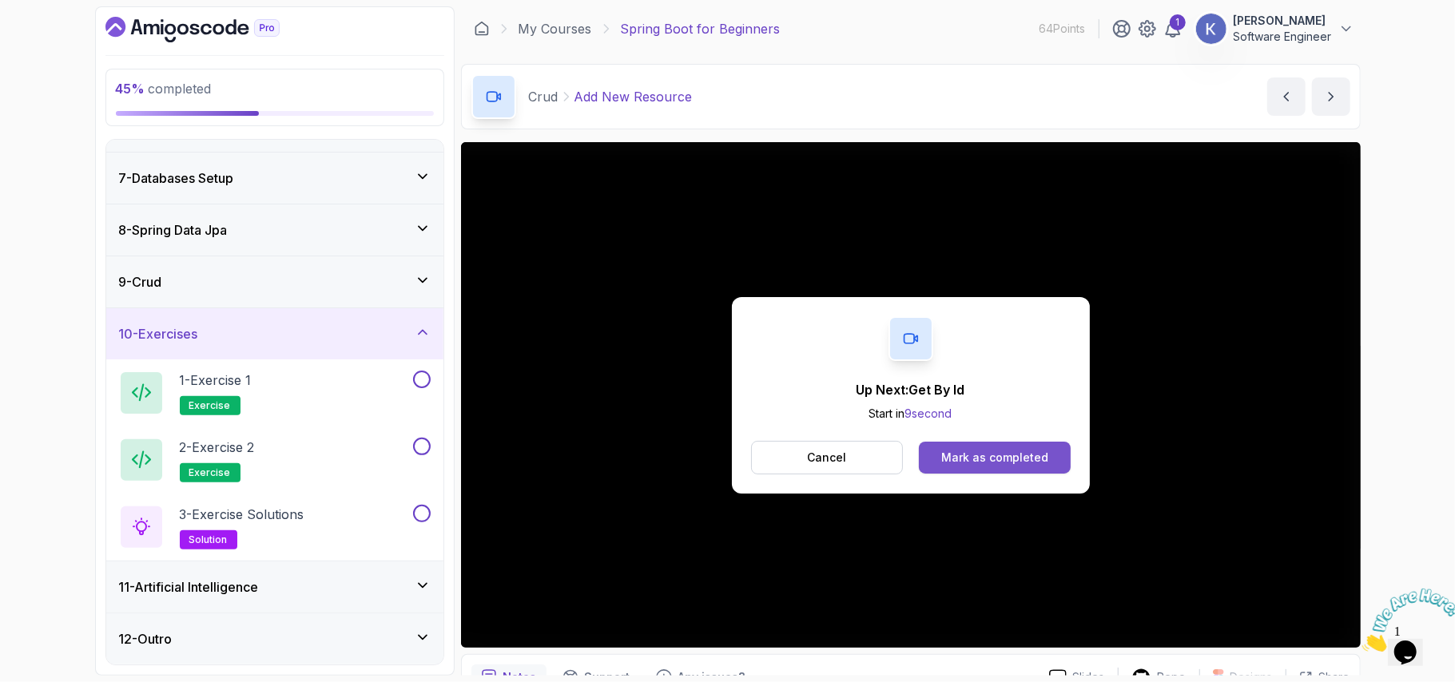
click at [1002, 450] on div "Mark as completed" at bounding box center [994, 458] width 107 height 16
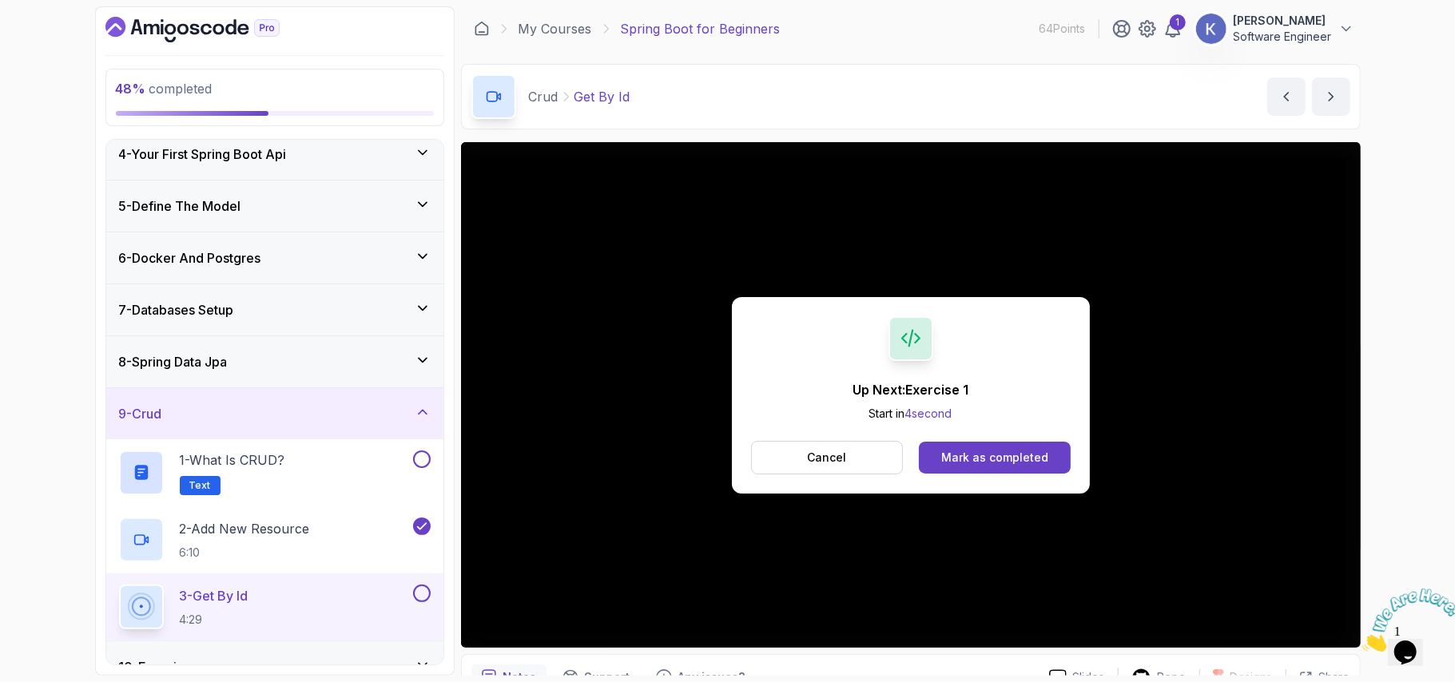
scroll to position [302, 0]
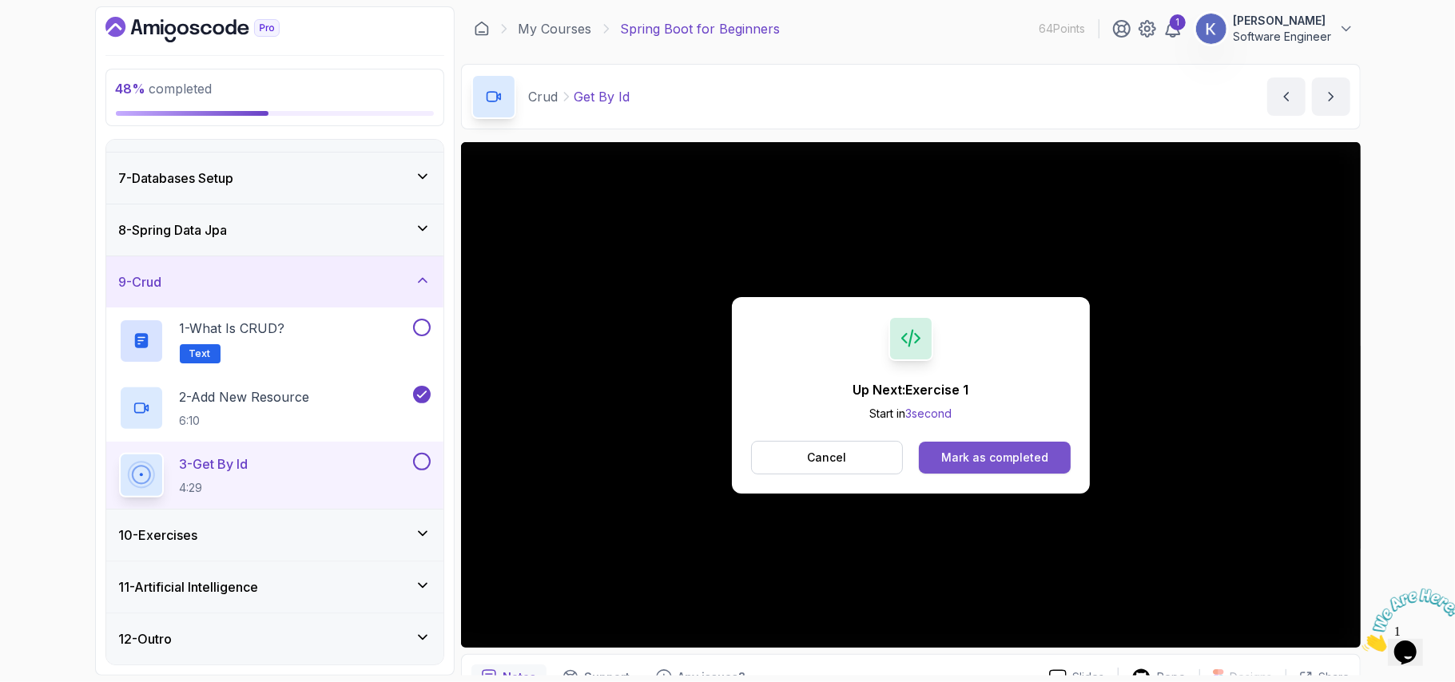
click at [1052, 465] on button "Mark as completed" at bounding box center [994, 458] width 151 height 32
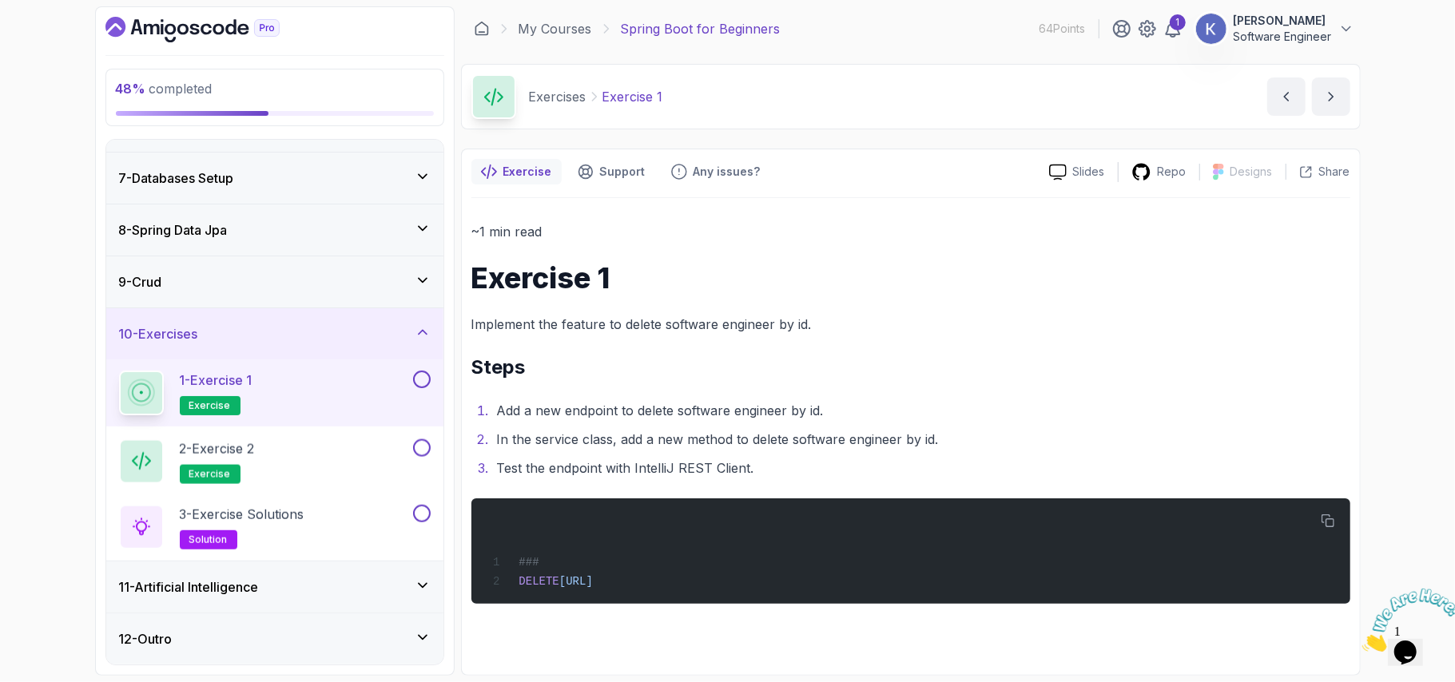
scroll to position [302, 0]
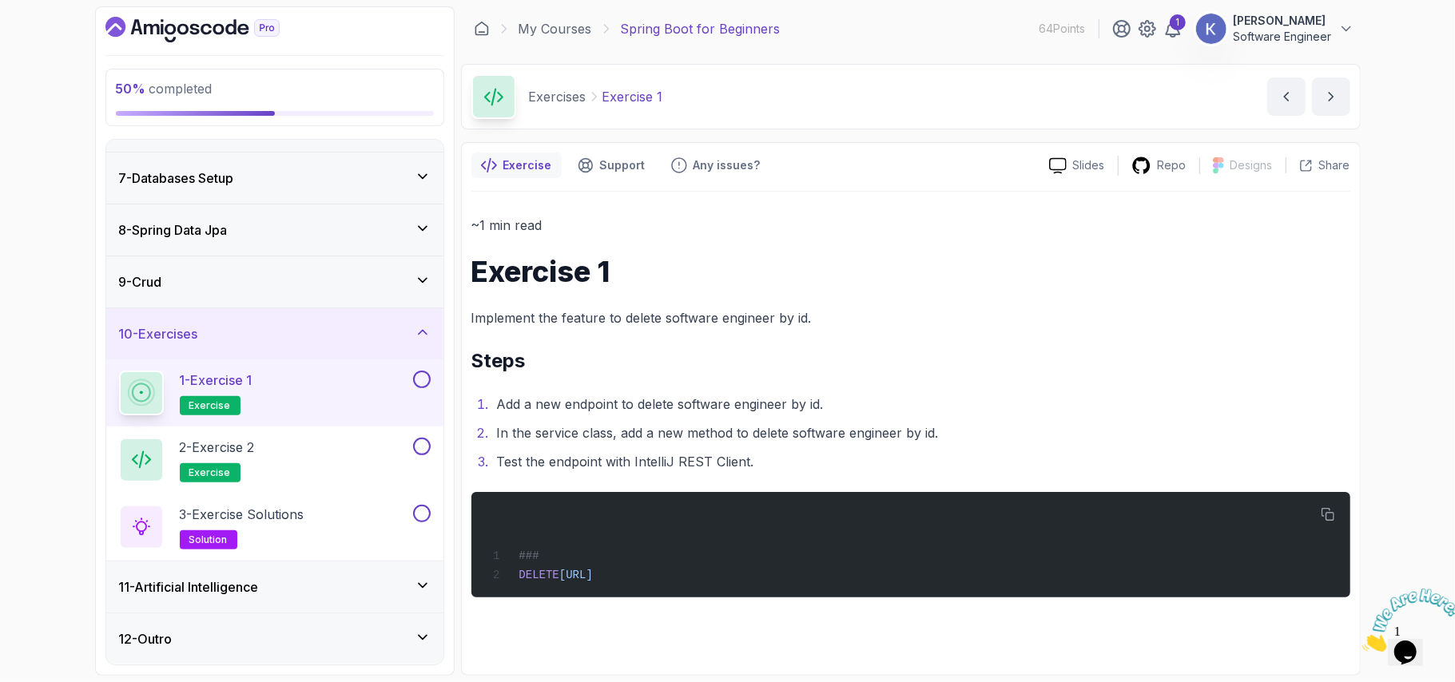
click at [962, 380] on div "~1 min read Exercise 1 Implement the feature to delete software engineer by id.…" at bounding box center [910, 405] width 879 height 383
click at [336, 463] on div "2 - Exercise 2 exercise" at bounding box center [264, 460] width 291 height 45
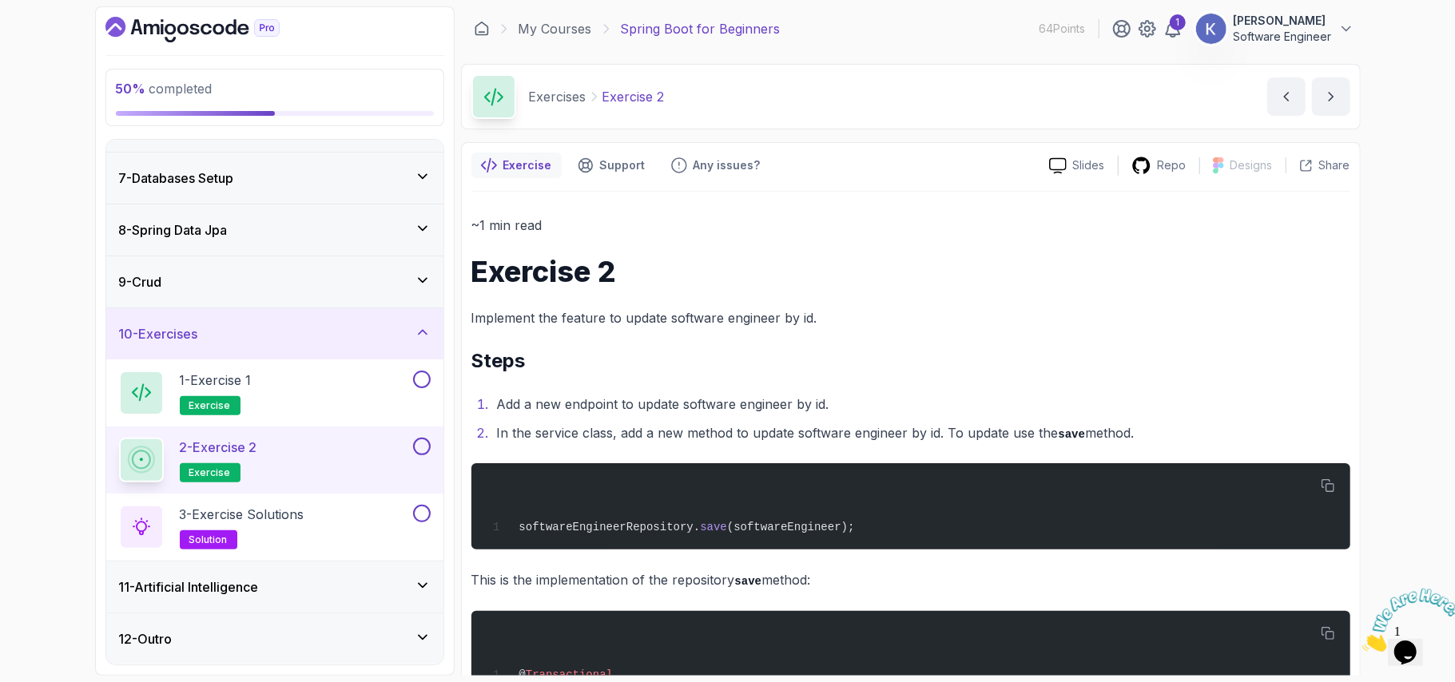
click at [687, 438] on li "In the service class, add a new method to update software engineer by id. To up…" at bounding box center [921, 433] width 858 height 23
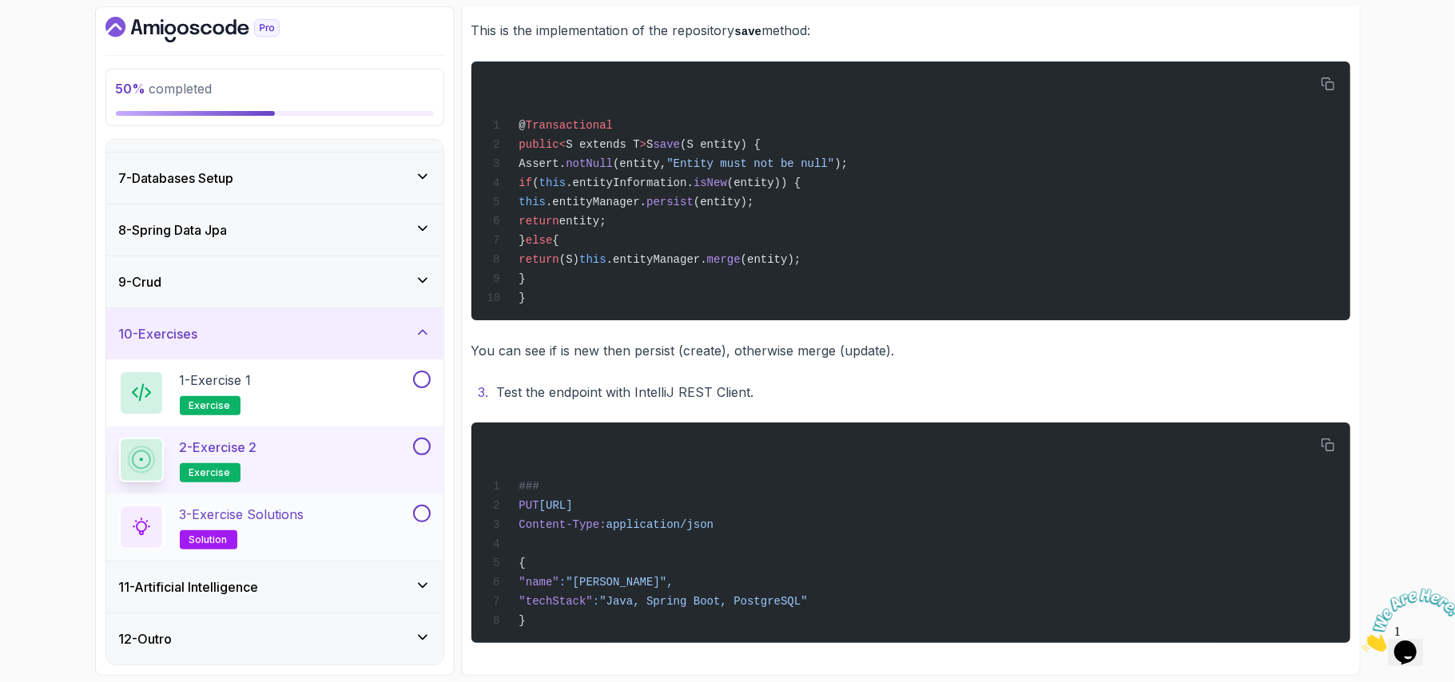
click at [379, 524] on div "3 - Exercise Solutions solution" at bounding box center [264, 527] width 291 height 45
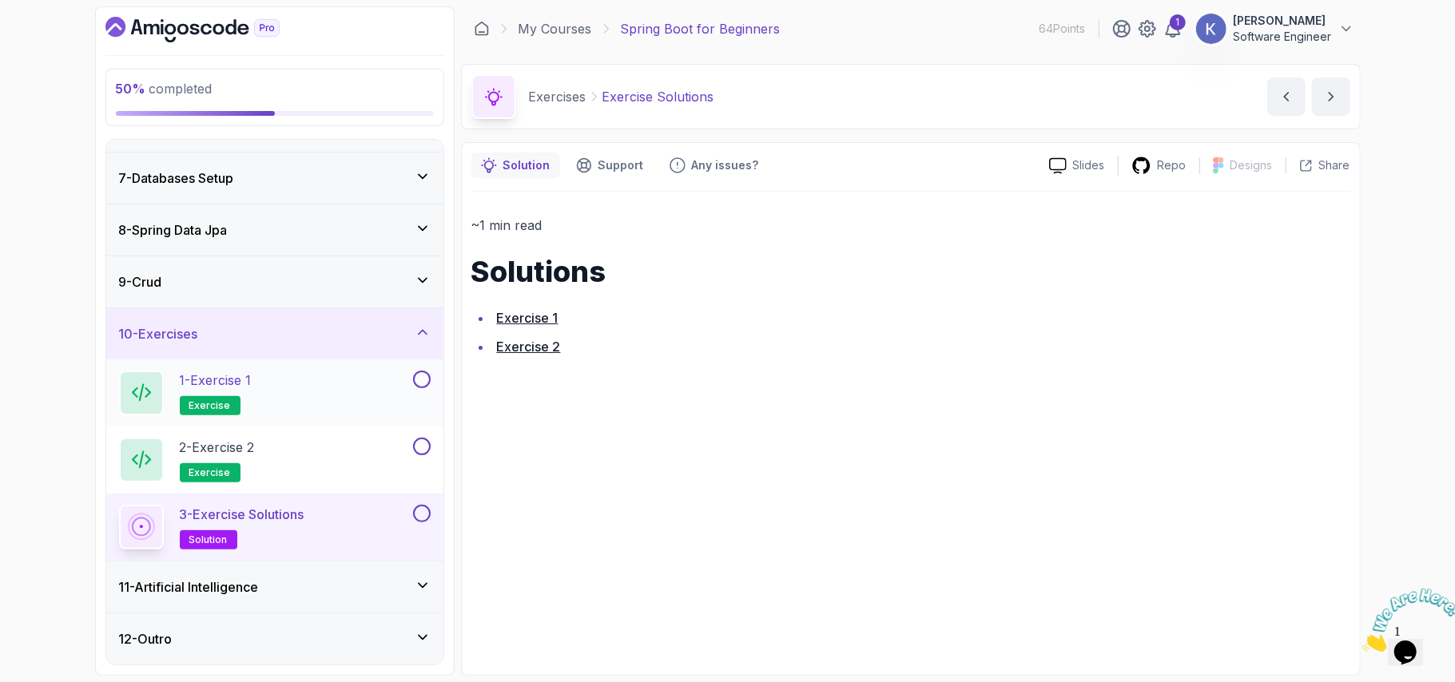
click at [420, 377] on button at bounding box center [422, 380] width 18 height 18
click at [428, 449] on button at bounding box center [422, 447] width 18 height 18
click at [425, 508] on button at bounding box center [422, 514] width 18 height 18
click at [347, 601] on div "11 - Artificial Intelligence" at bounding box center [274, 587] width 337 height 51
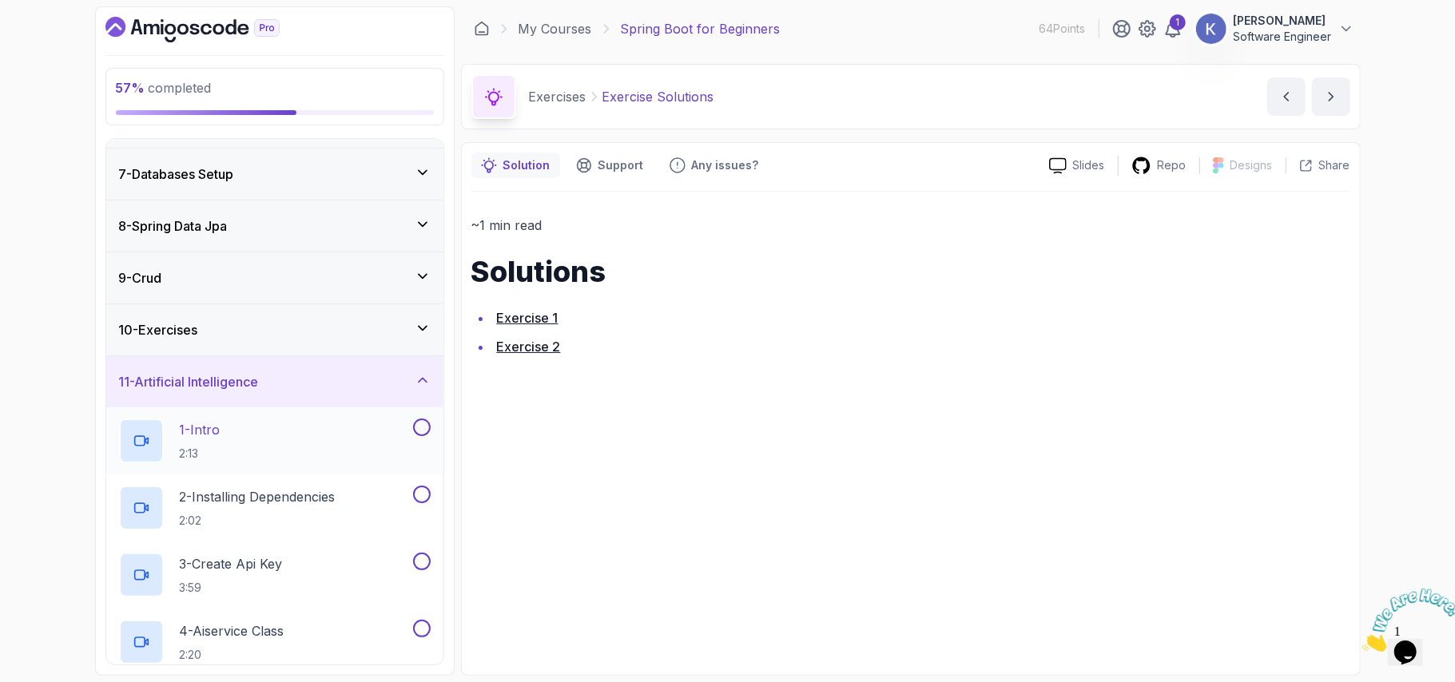
click at [331, 443] on div "1 - Intro 2:13" at bounding box center [264, 441] width 291 height 45
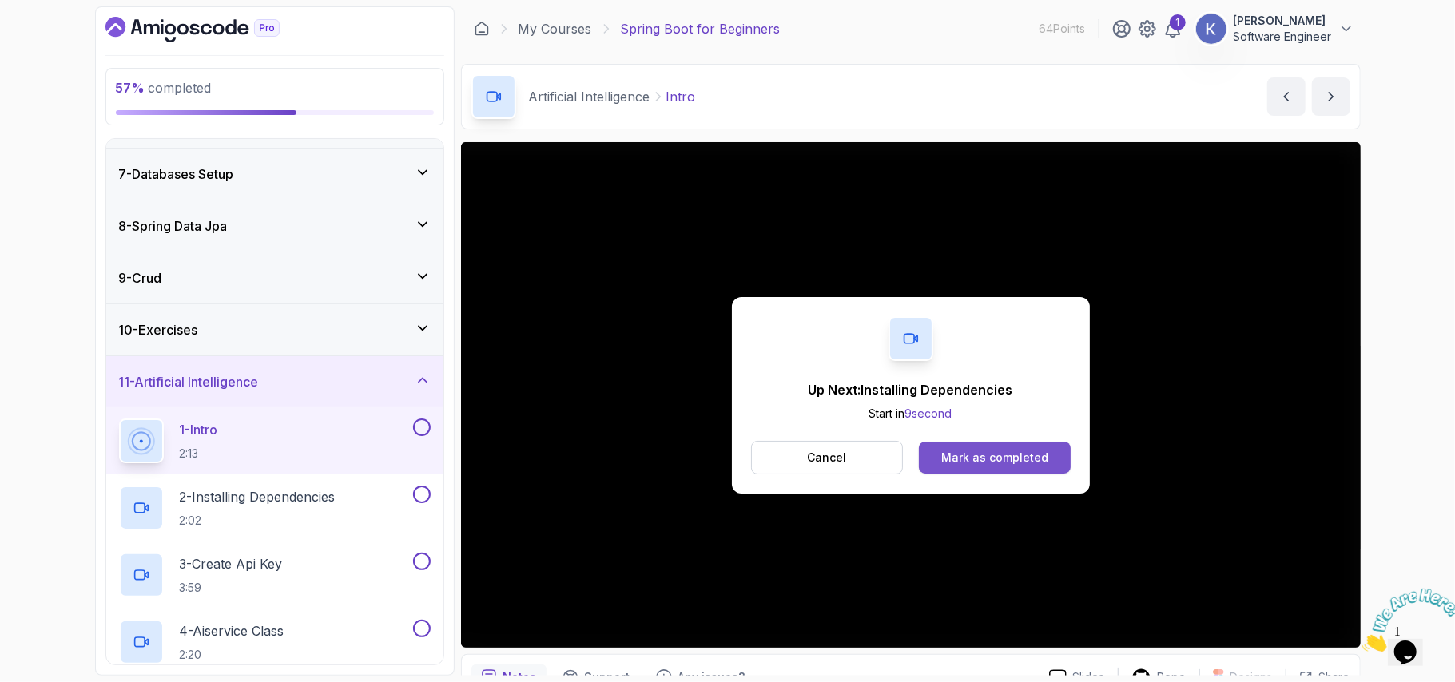
click at [1030, 446] on button "Mark as completed" at bounding box center [994, 458] width 151 height 32
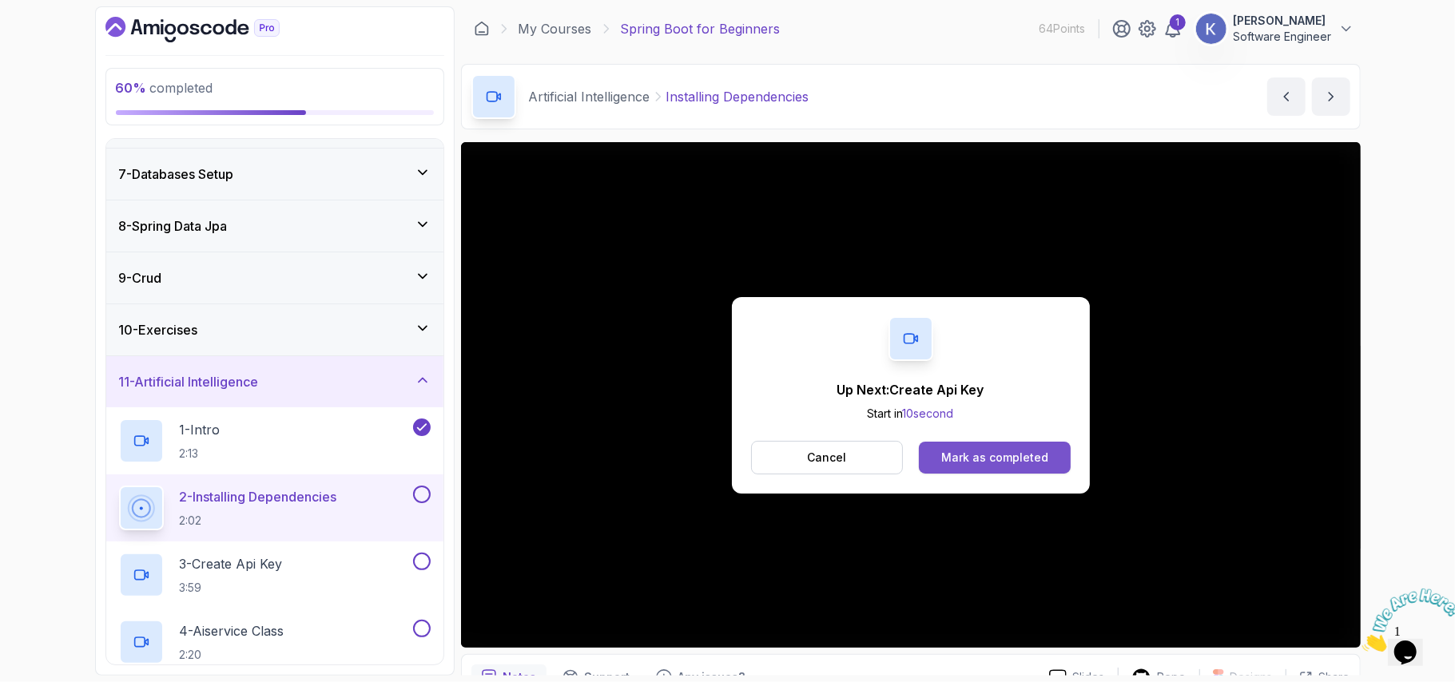
click at [1043, 459] on div "Mark as completed" at bounding box center [994, 458] width 107 height 16
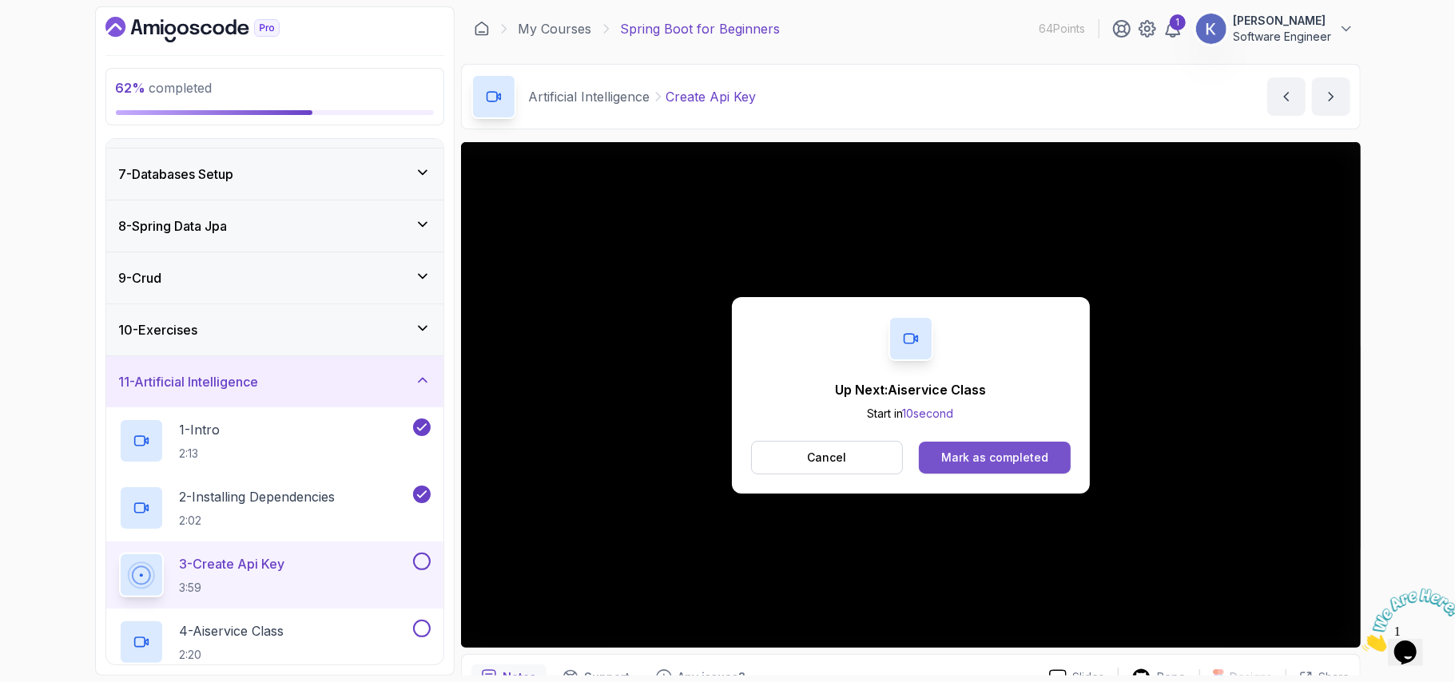
click at [1046, 452] on button "Mark as completed" at bounding box center [994, 458] width 151 height 32
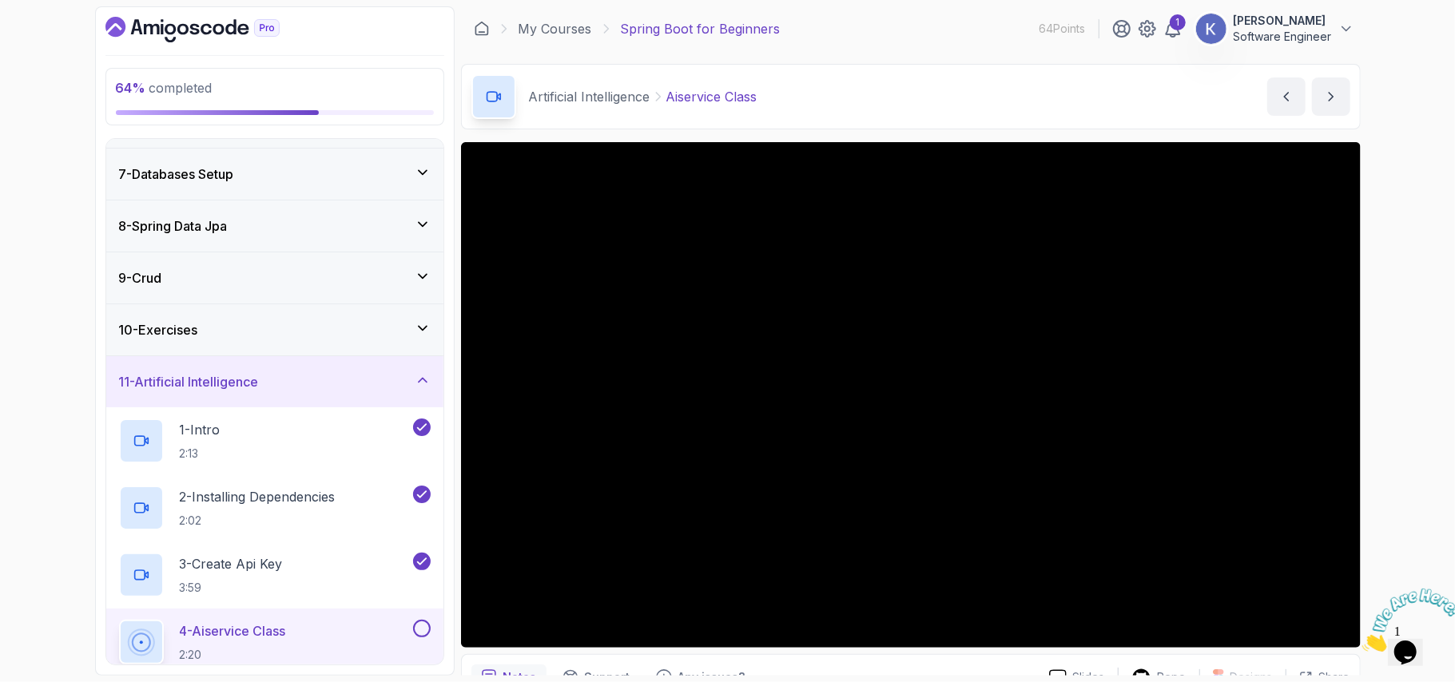
click at [116, 641] on div "4 - Aiservice Class 2:20" at bounding box center [274, 642] width 337 height 67
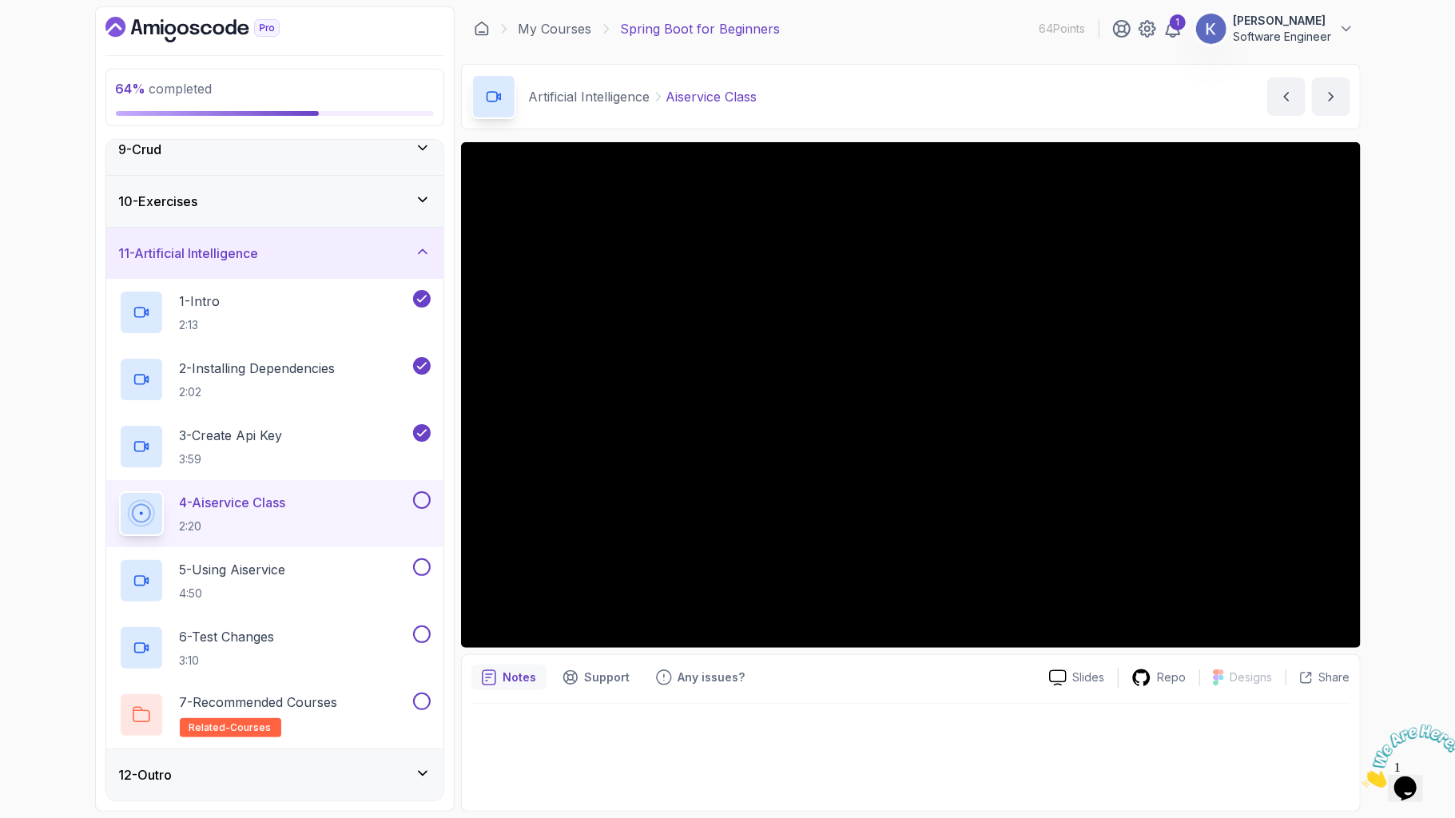
scroll to position [570, 0]
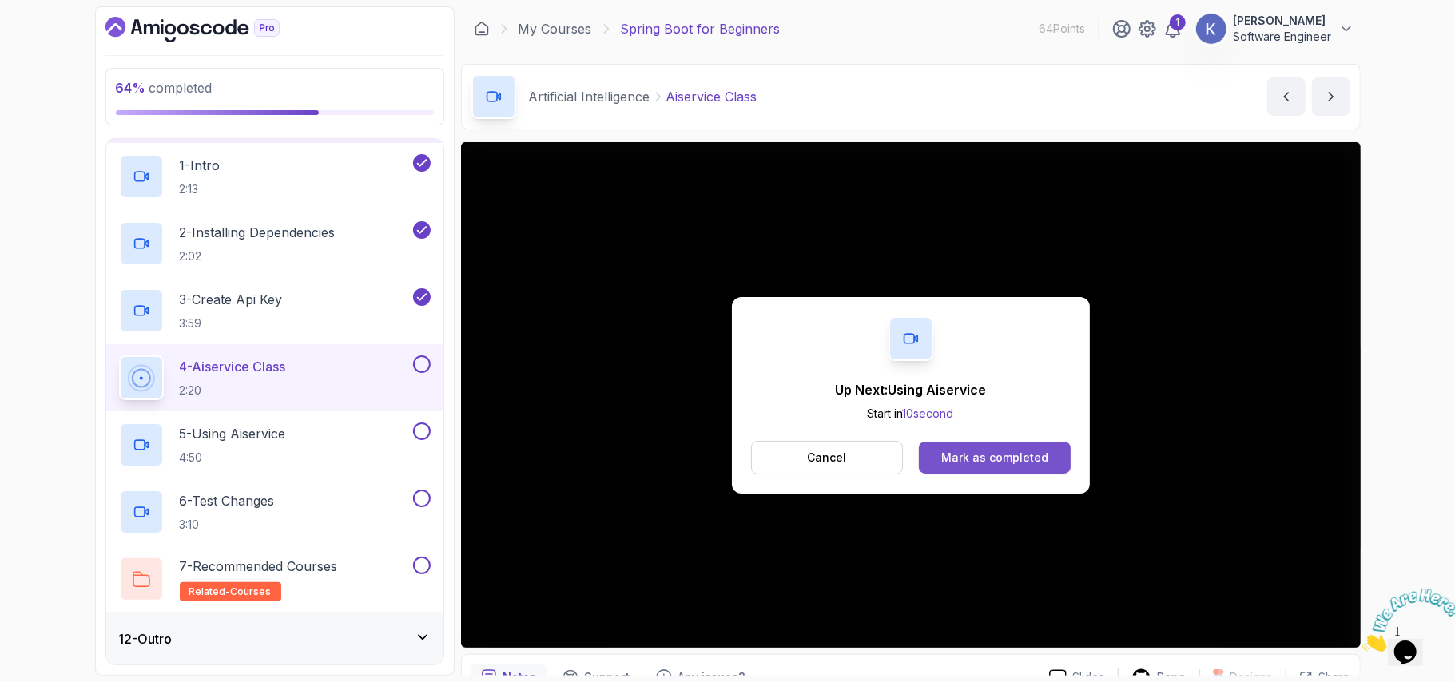
click at [1024, 460] on div "Mark as completed" at bounding box center [994, 458] width 107 height 16
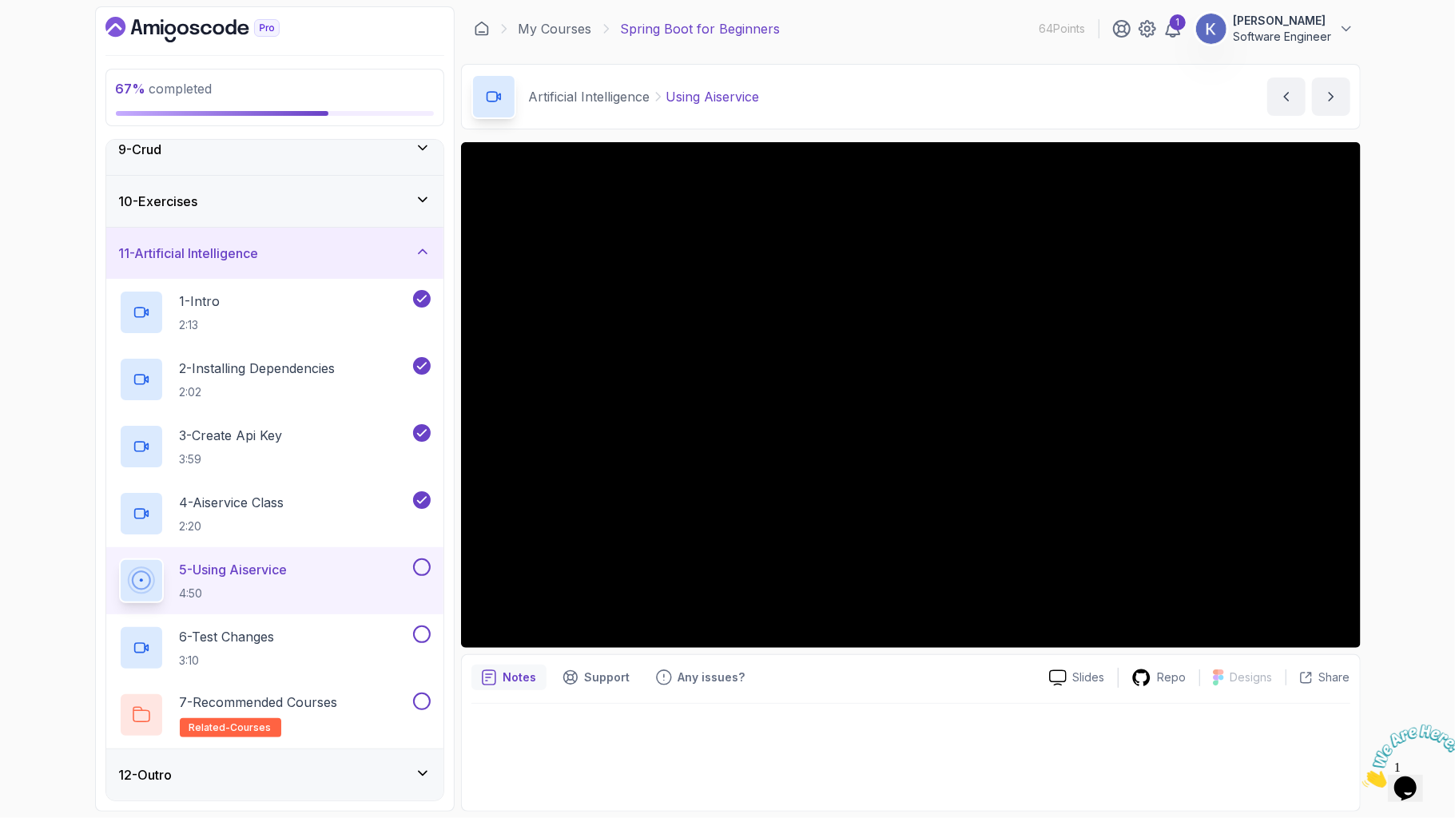
scroll to position [570, 0]
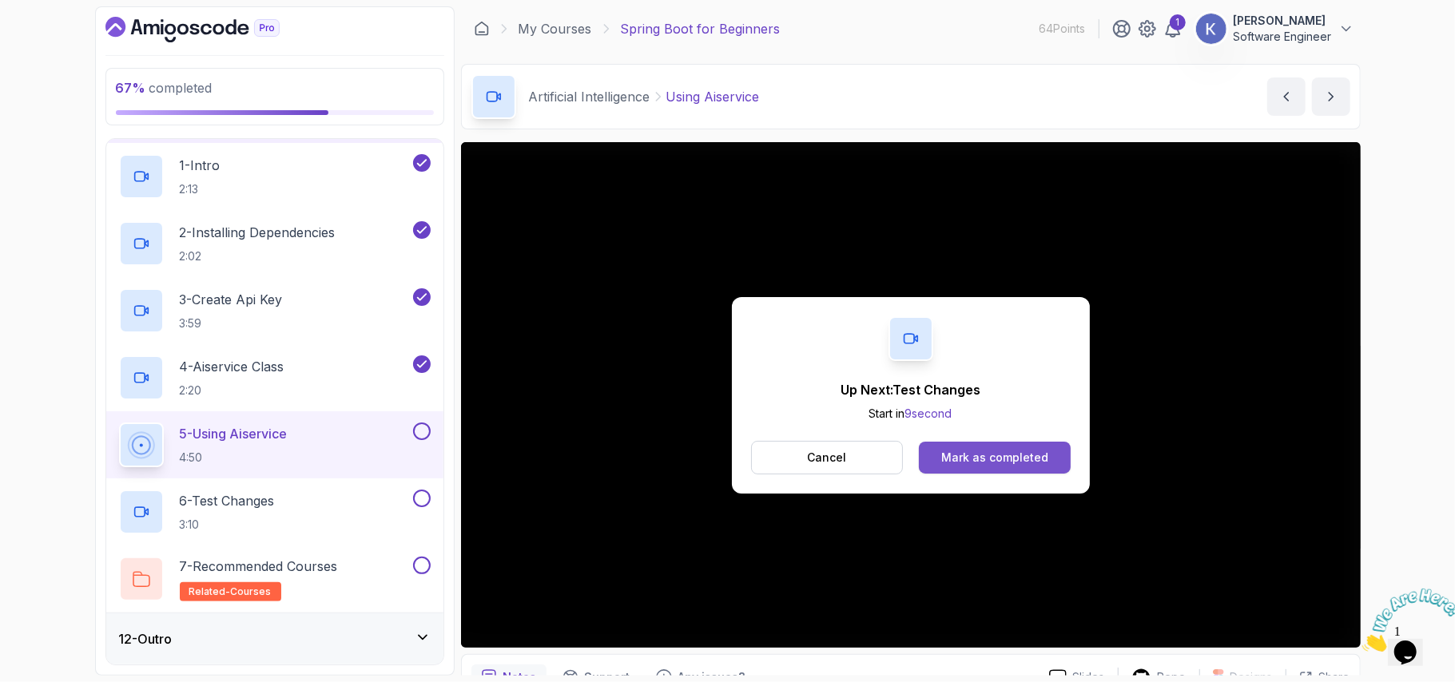
click at [1056, 449] on button "Mark as completed" at bounding box center [994, 458] width 151 height 32
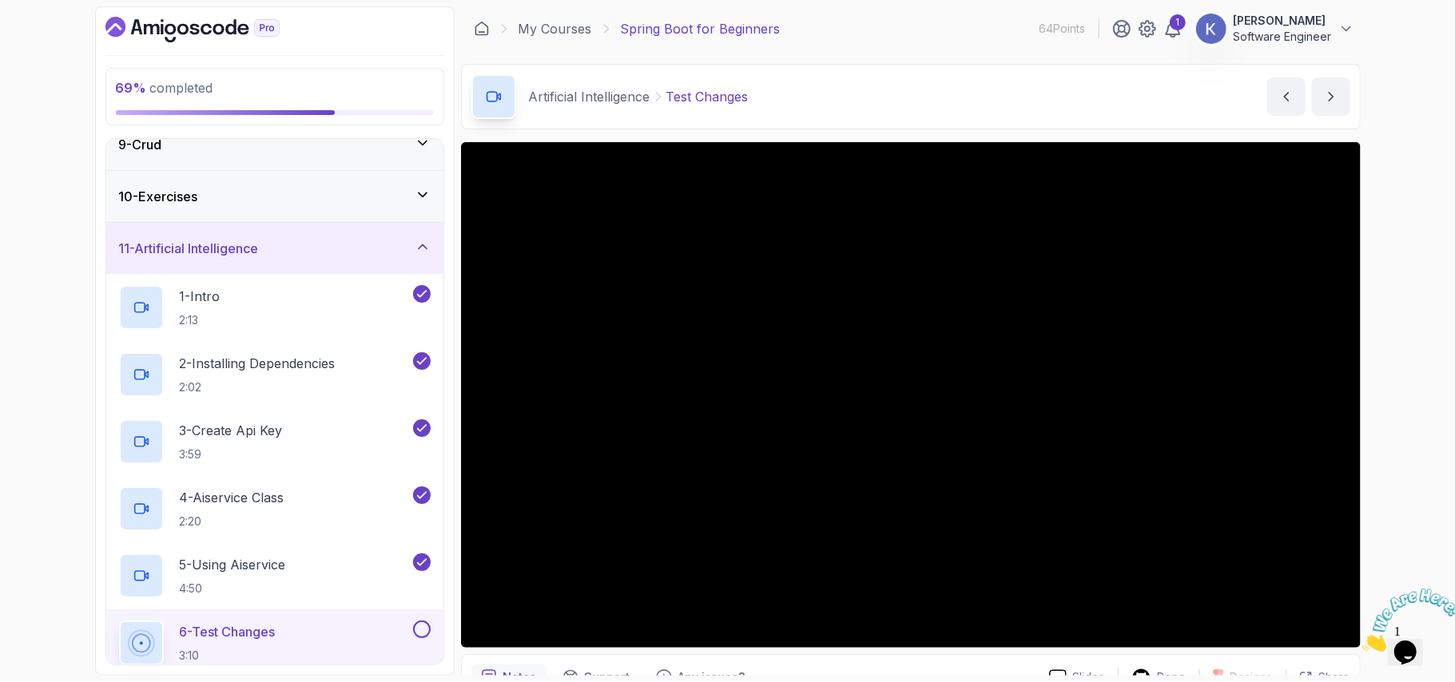
scroll to position [570, 0]
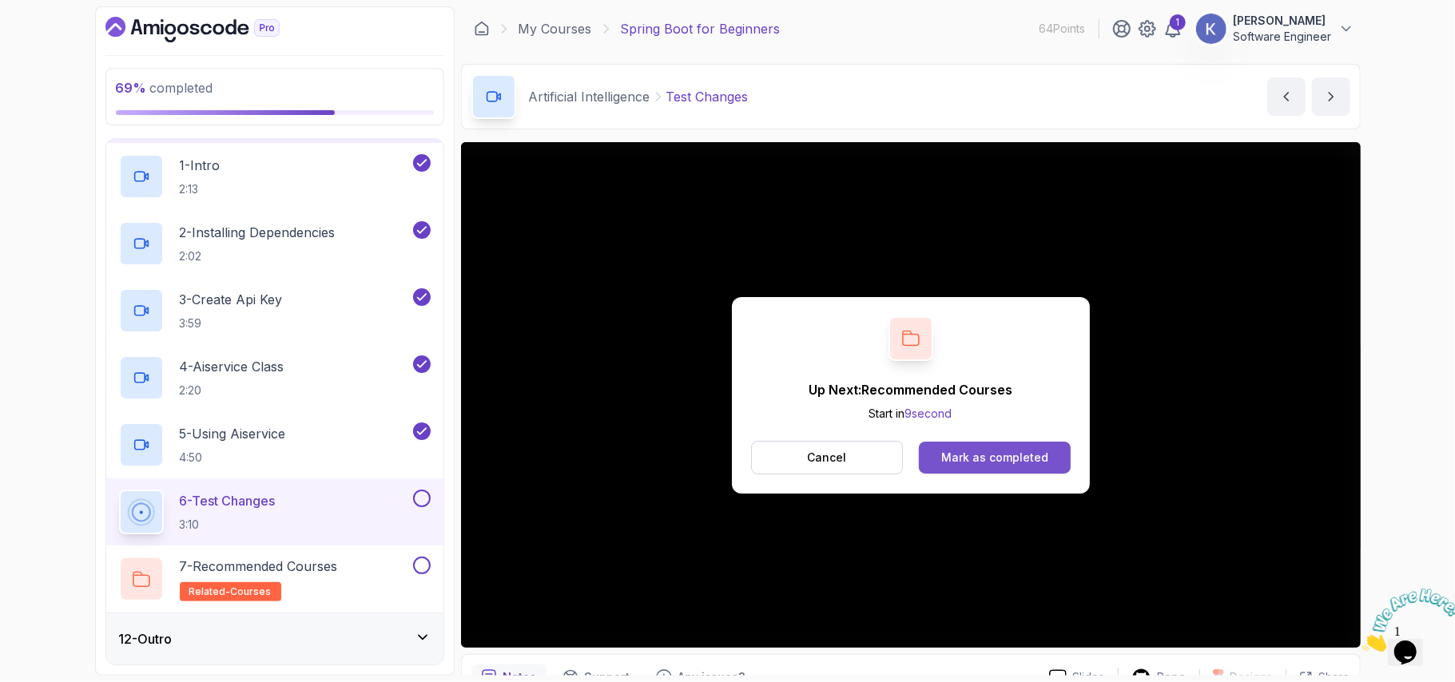
click at [1007, 452] on div "Mark as completed" at bounding box center [994, 458] width 107 height 16
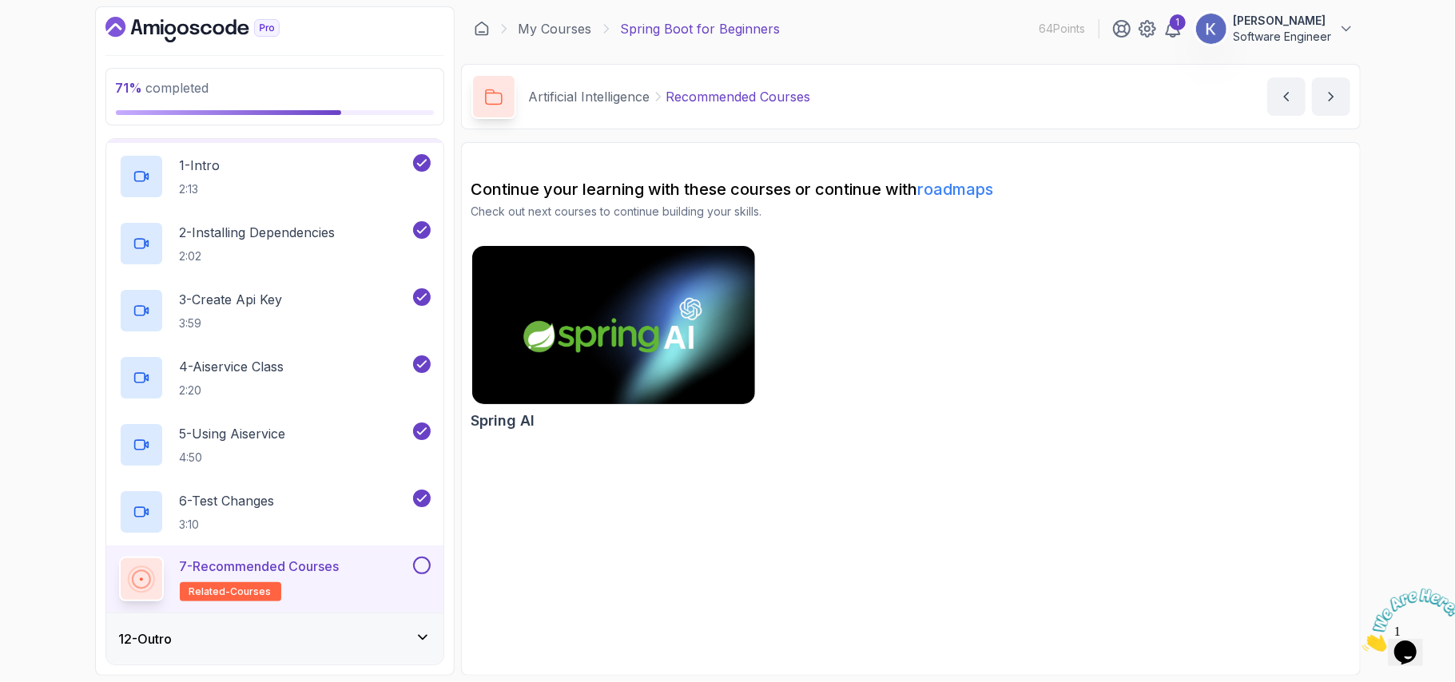
click at [419, 633] on icon at bounding box center [423, 637] width 16 height 16
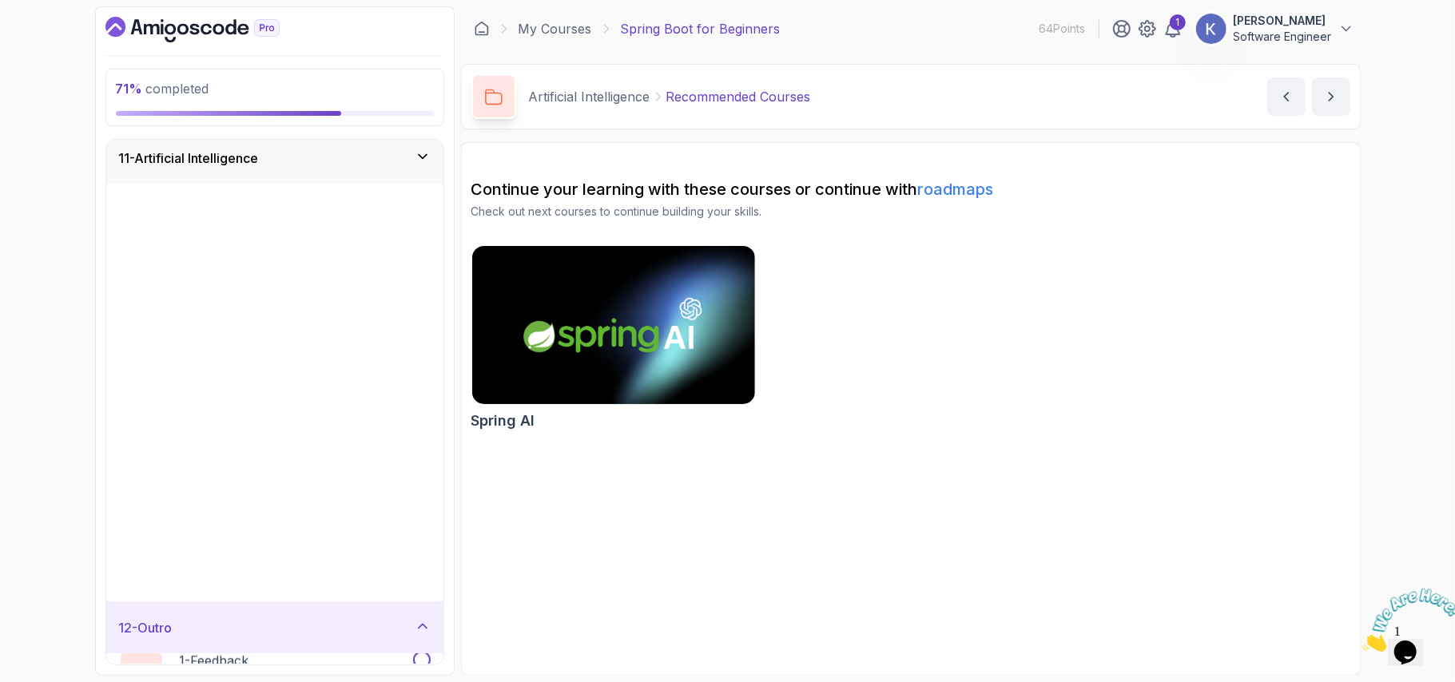
scroll to position [235, 0]
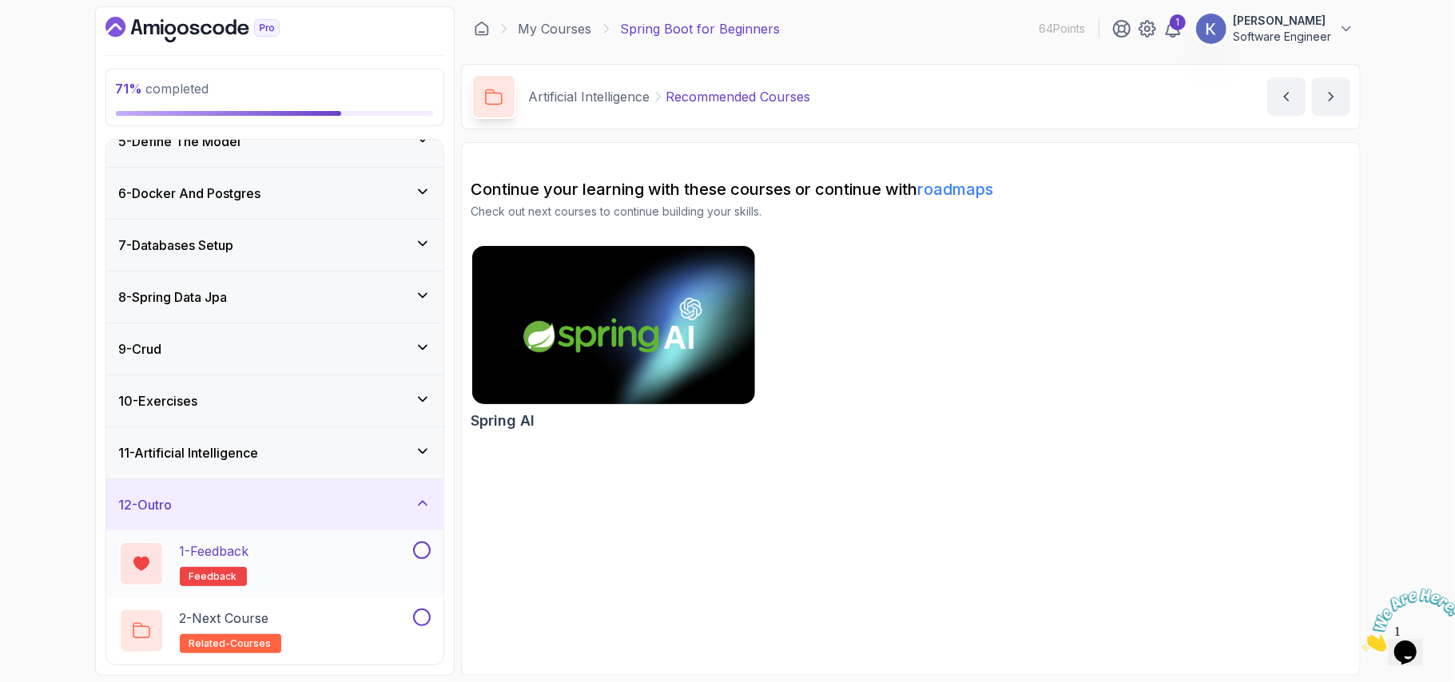
click at [351, 560] on div "1 - Feedback feedback" at bounding box center [264, 564] width 291 height 45
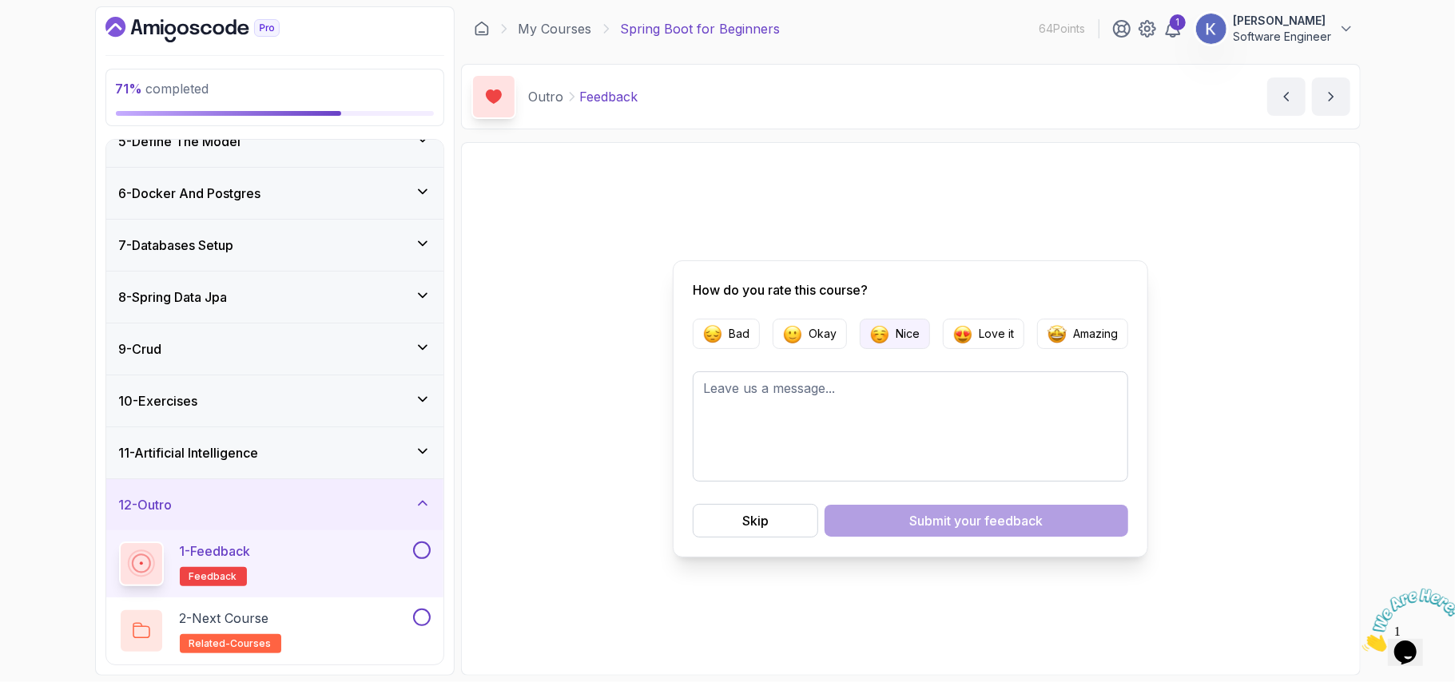
click at [915, 330] on p "Nice" at bounding box center [907, 334] width 24 height 16
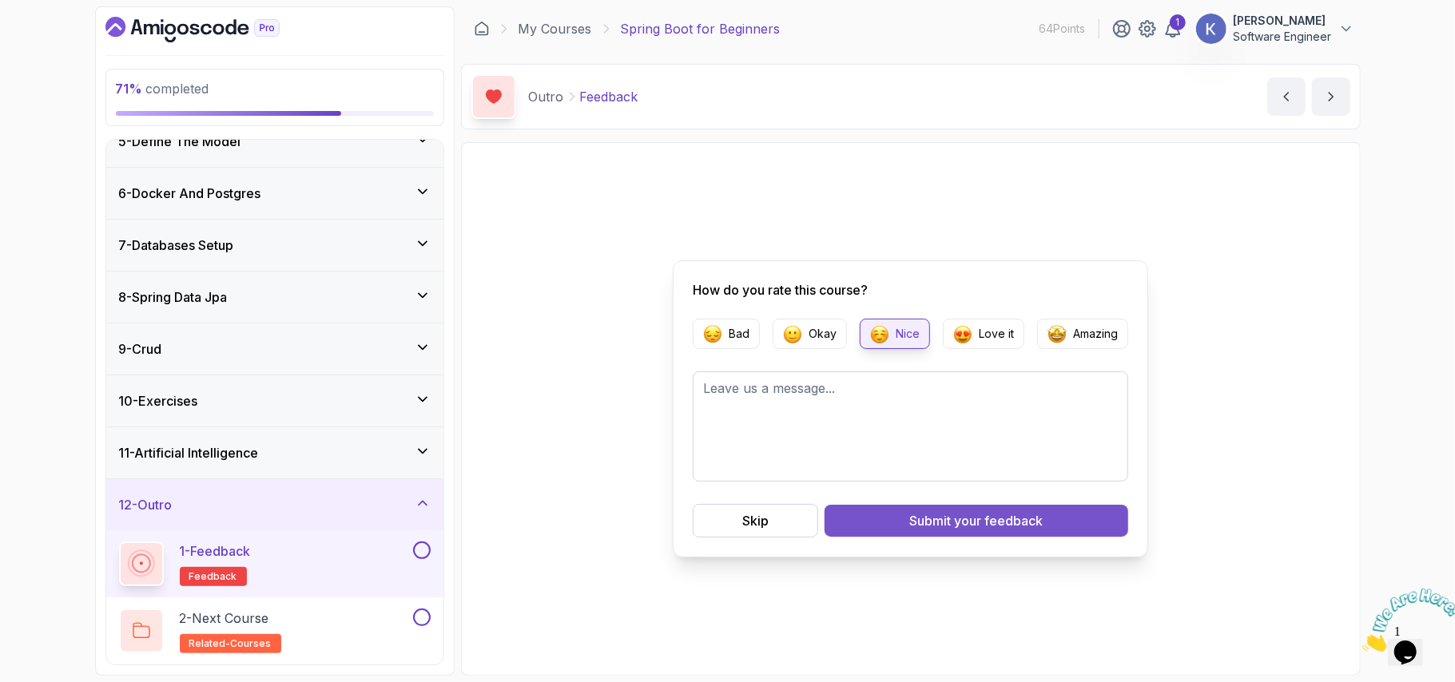
click at [971, 522] on span "your feedback" at bounding box center [999, 520] width 89 height 19
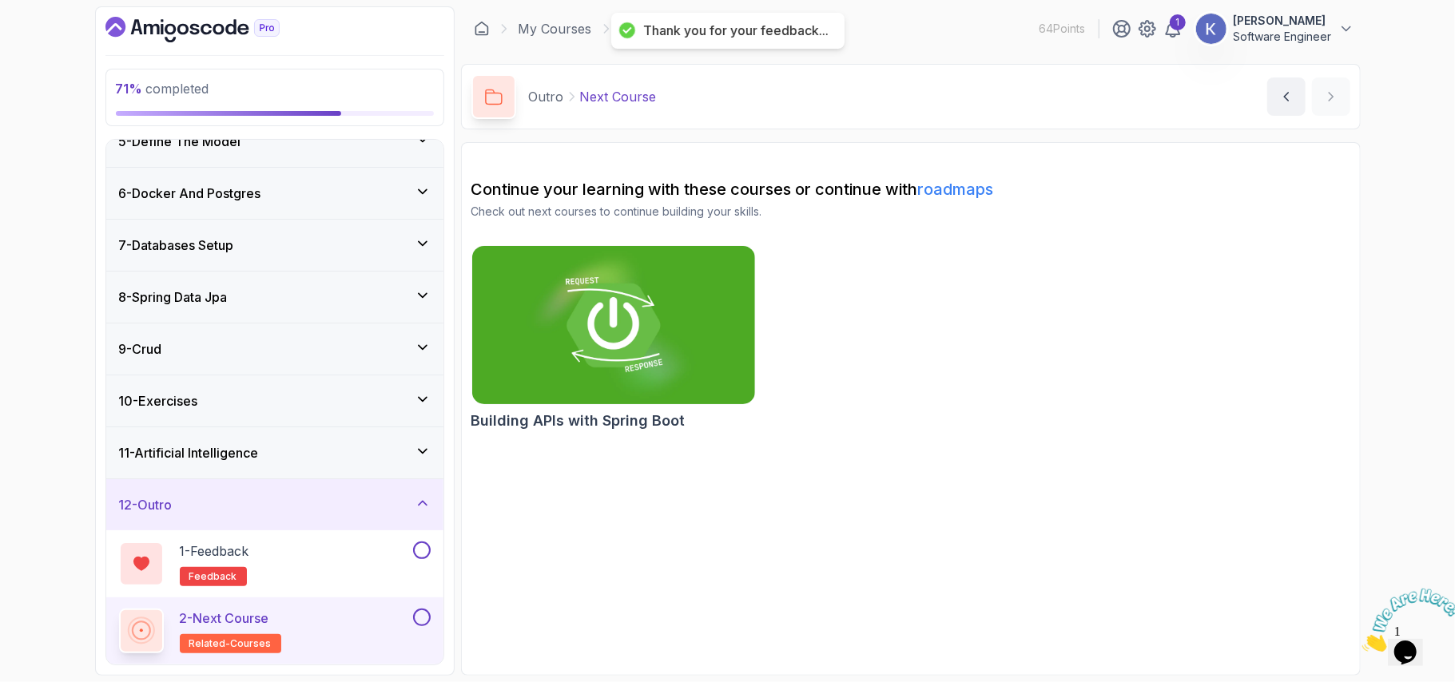
click at [320, 637] on div "2 - Next Course related-courses" at bounding box center [264, 631] width 291 height 45
click at [413, 547] on button at bounding box center [422, 551] width 18 height 18
click at [426, 449] on icon at bounding box center [423, 451] width 8 height 4
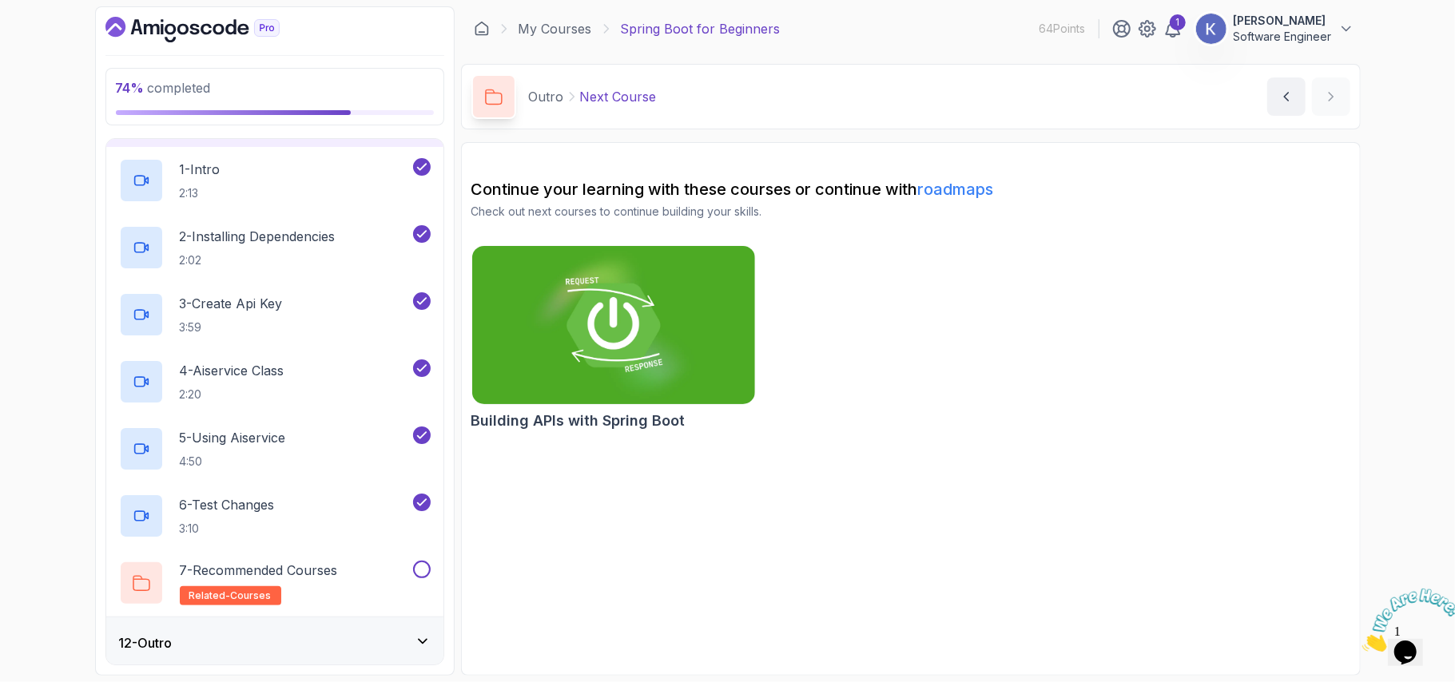
scroll to position [570, 0]
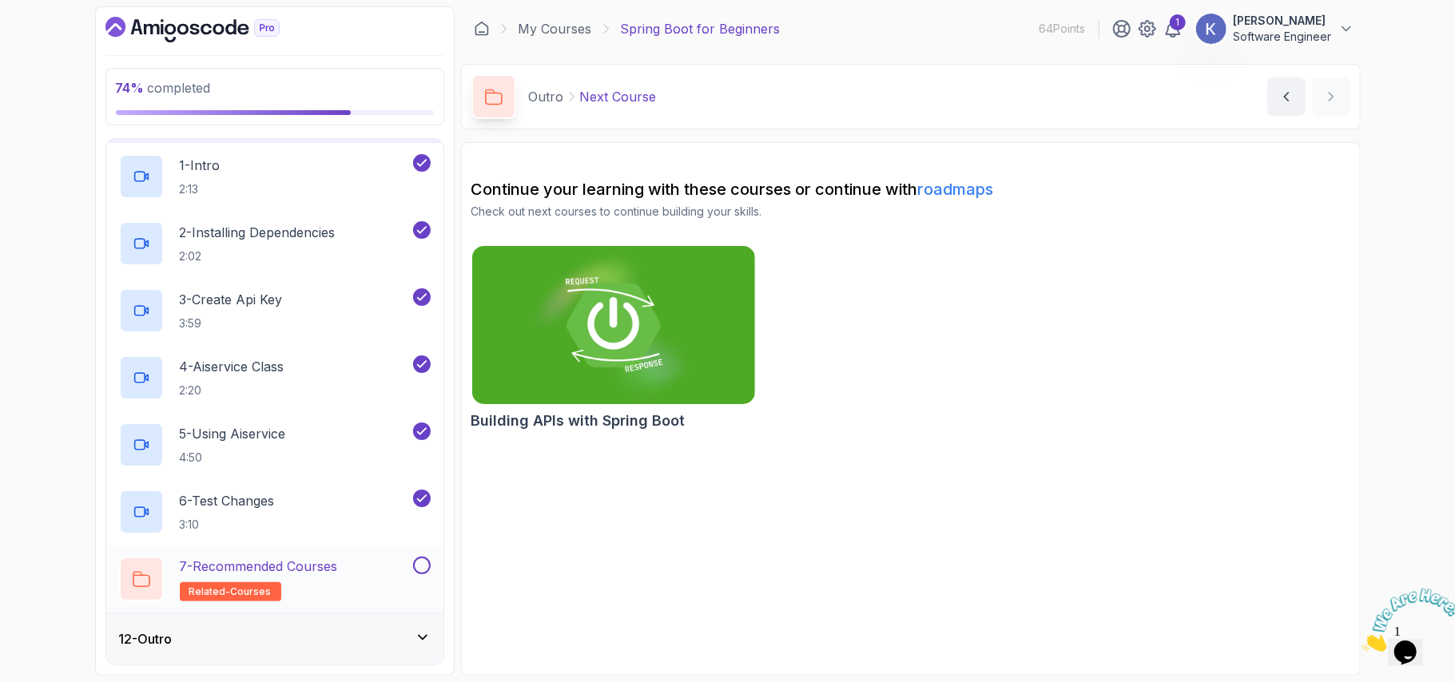
click at [423, 563] on button at bounding box center [422, 566] width 18 height 18
click at [420, 629] on icon at bounding box center [423, 637] width 16 height 16
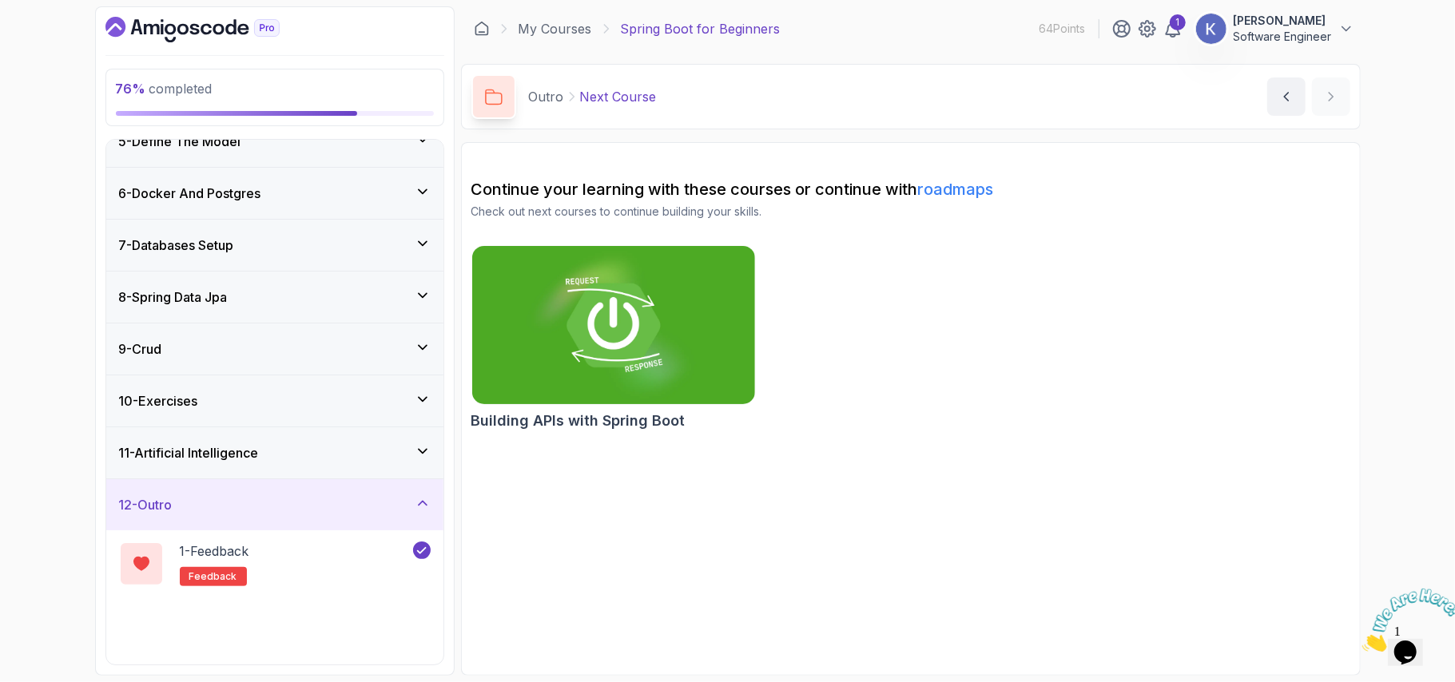
scroll to position [235, 0]
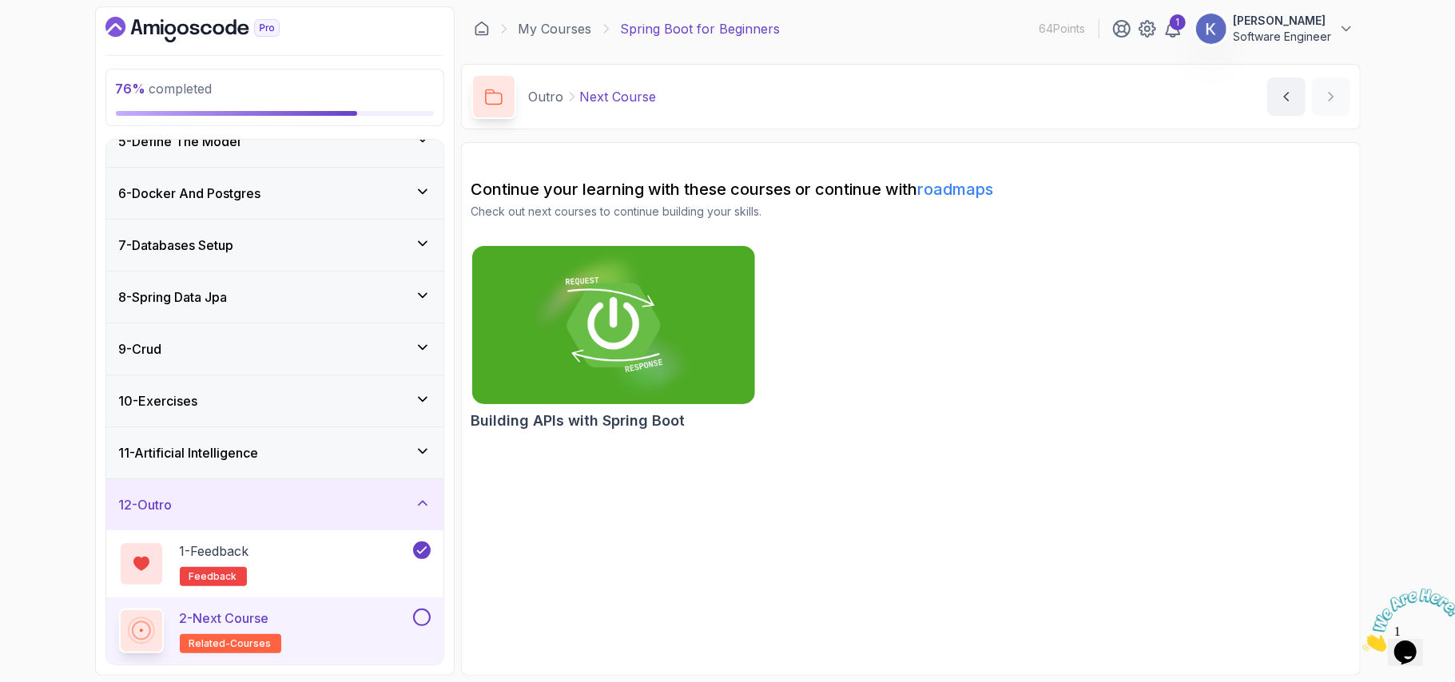
click at [435, 608] on div "2 - Next Course related-courses" at bounding box center [274, 631] width 337 height 67
click at [417, 620] on button at bounding box center [422, 618] width 18 height 18
click at [599, 358] on img at bounding box center [613, 325] width 297 height 166
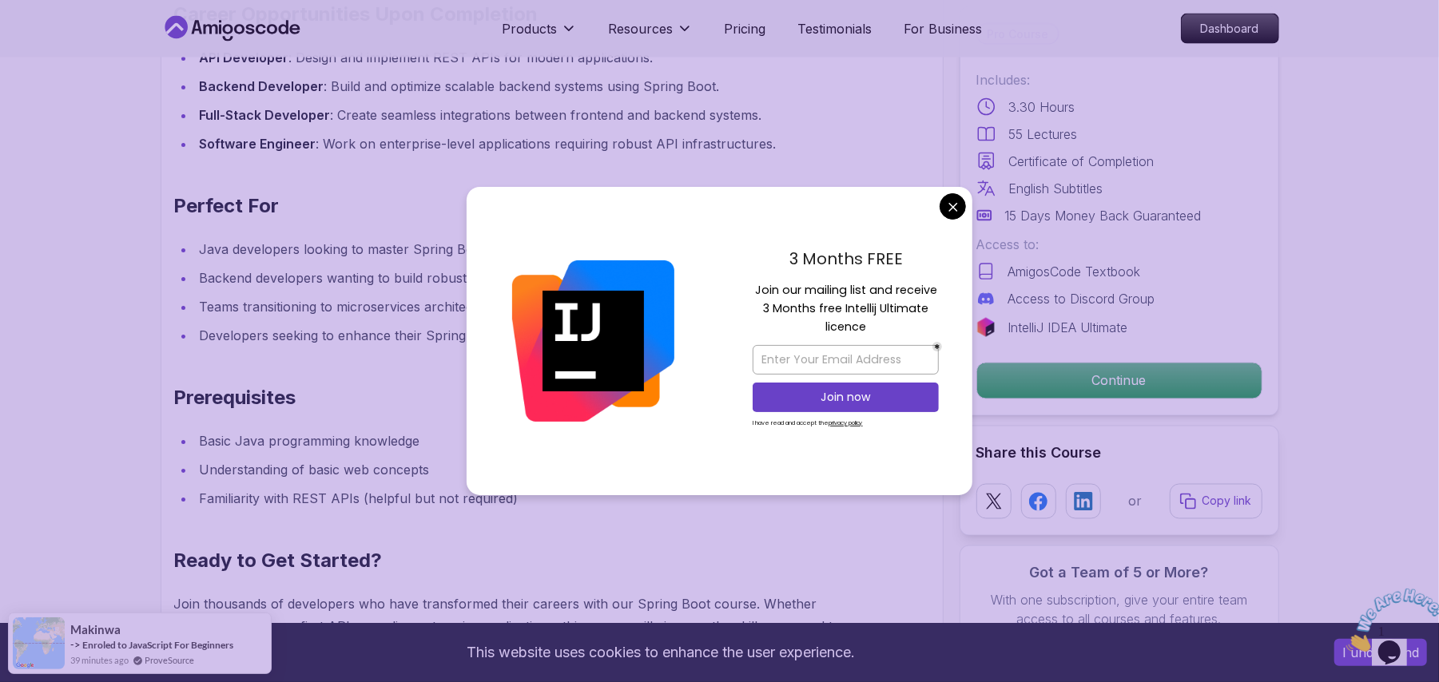
scroll to position [2385, 0]
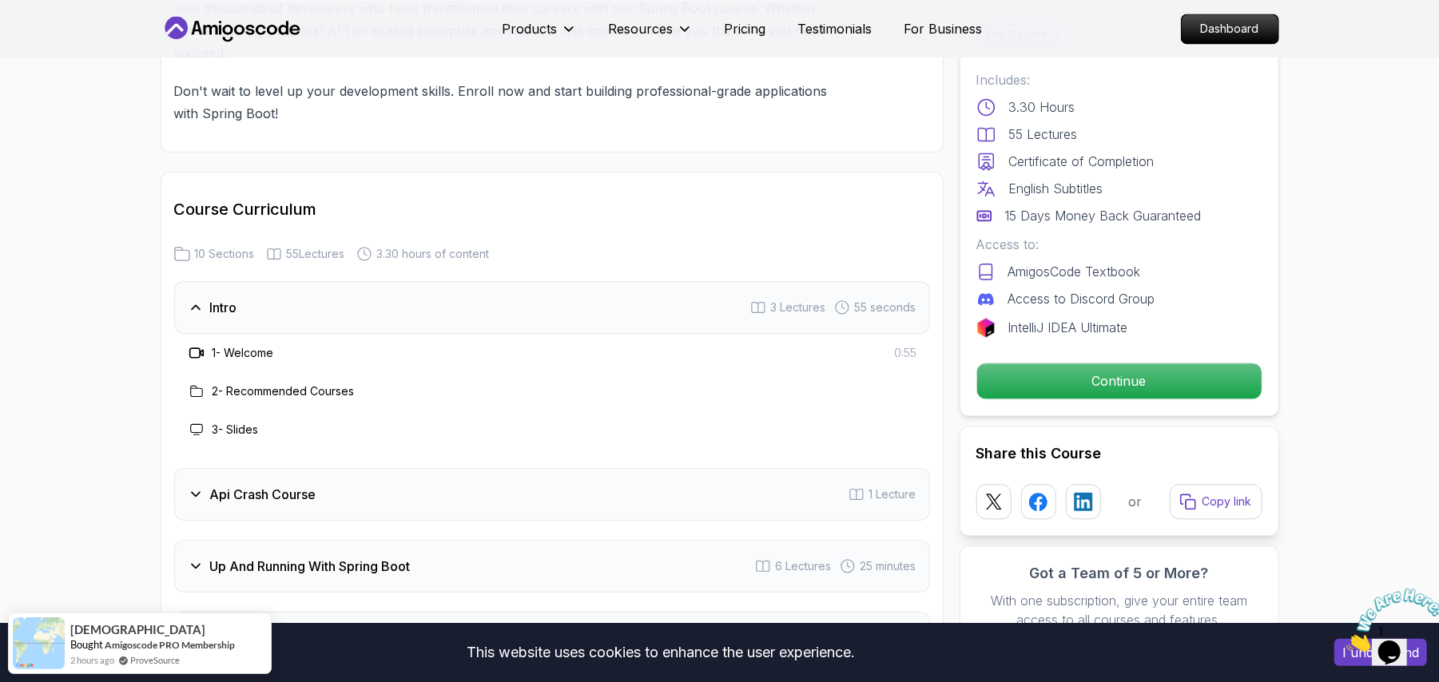
scroll to position [2982, 0]
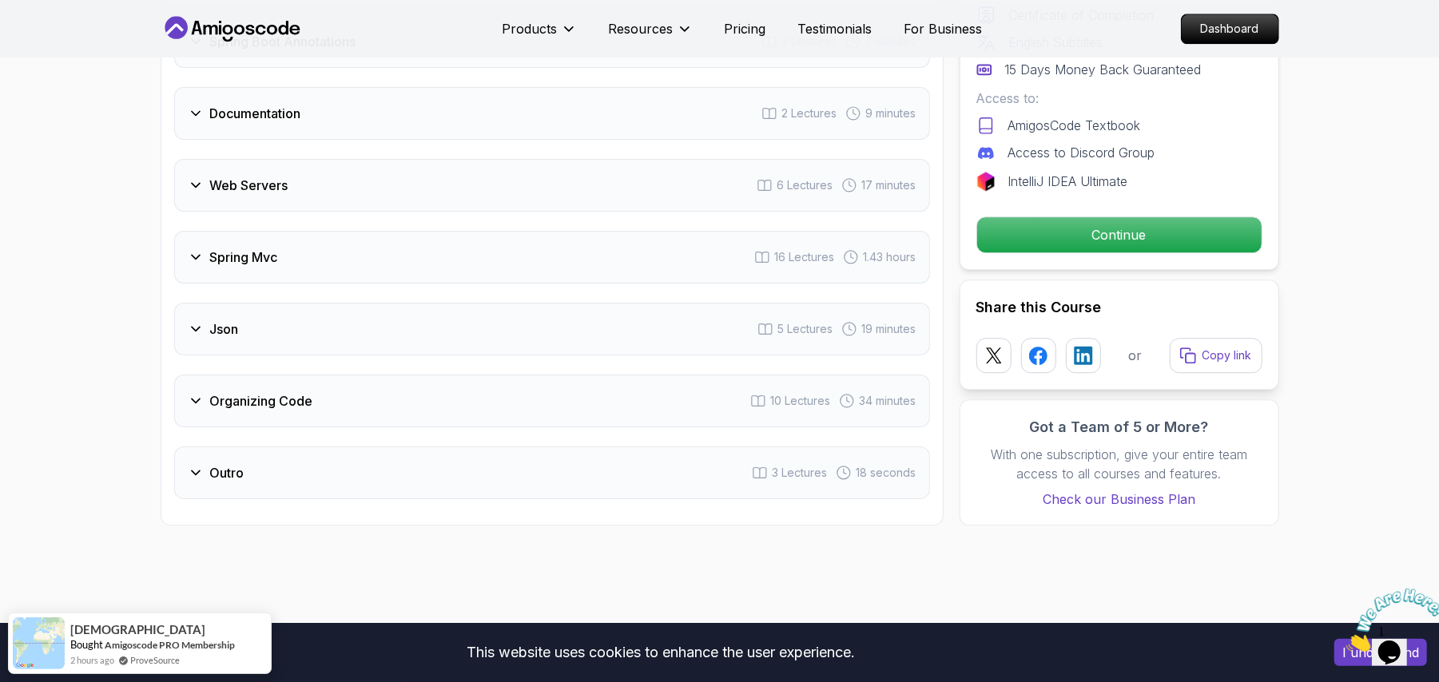
click at [505, 263] on div "Spring Mvc 16 Lectures 1.43 hours" at bounding box center [552, 257] width 756 height 53
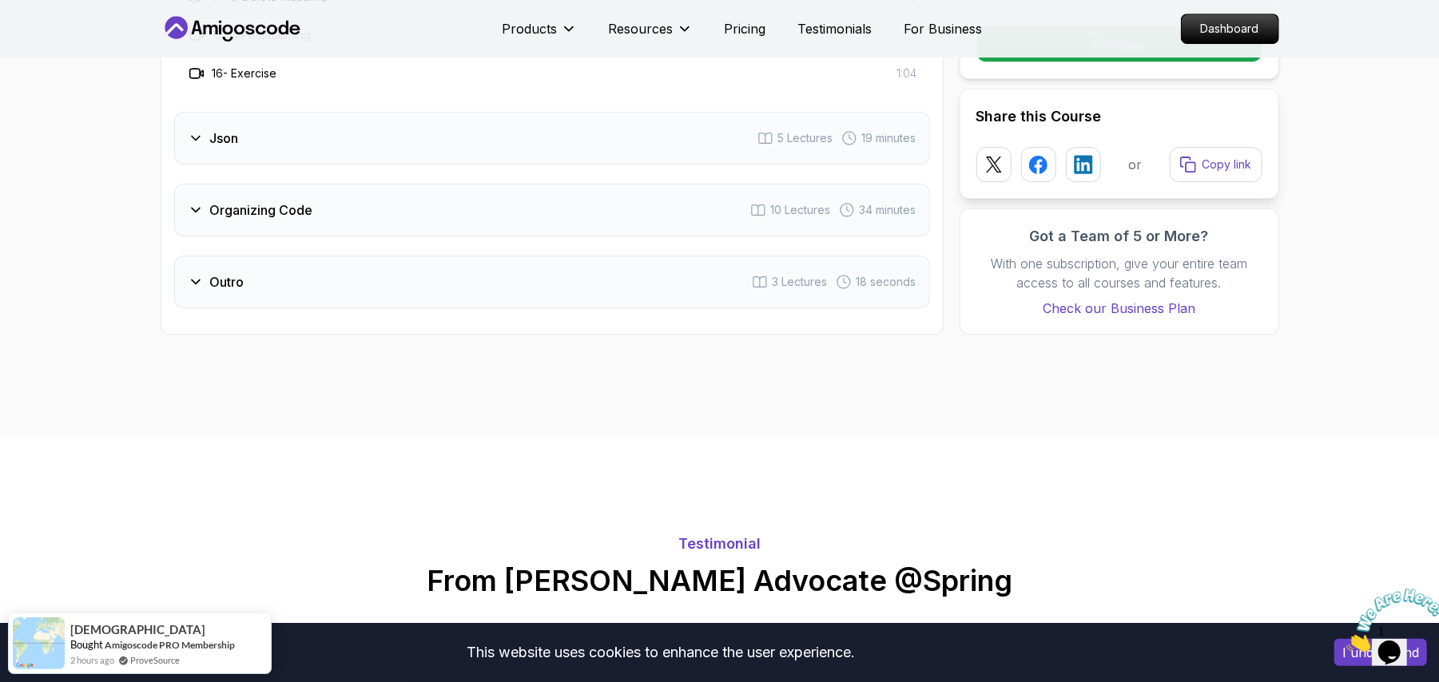
scroll to position [3719, 0]
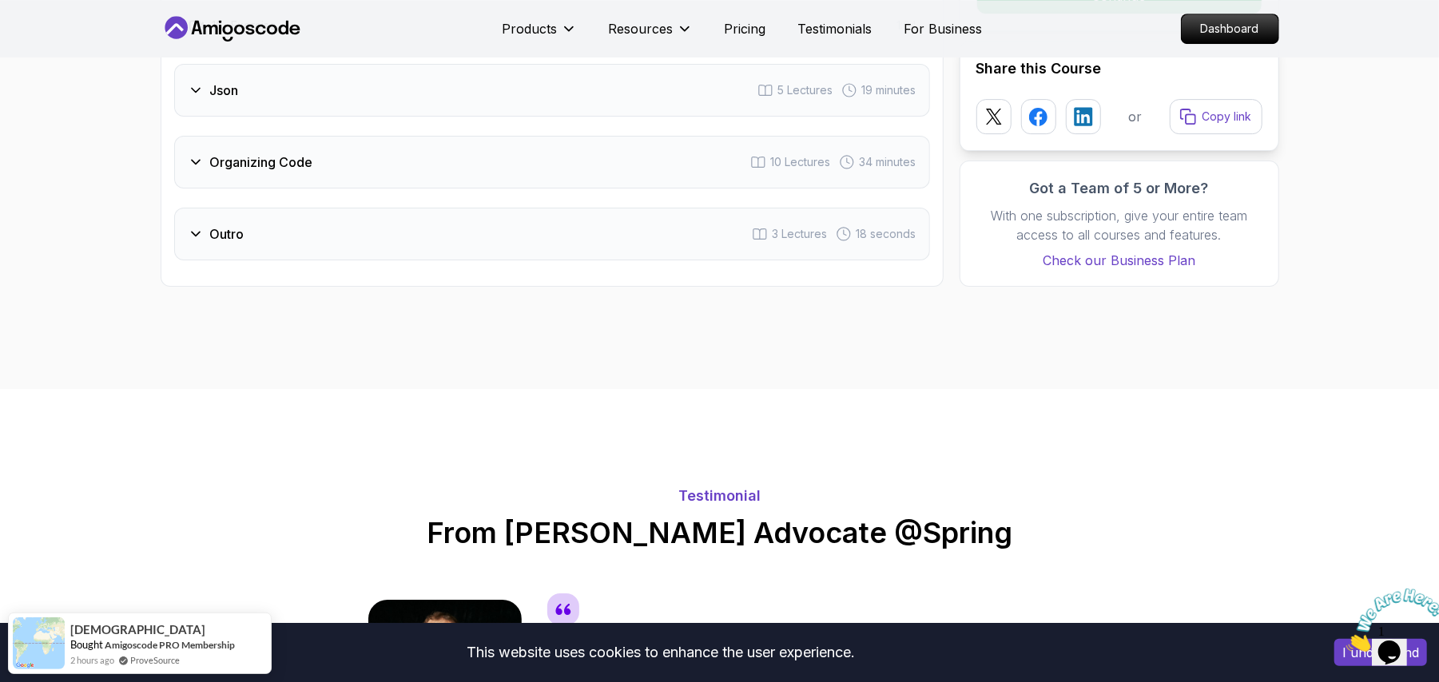
click at [474, 90] on div "Json 5 Lectures 19 minutes" at bounding box center [552, 90] width 756 height 53
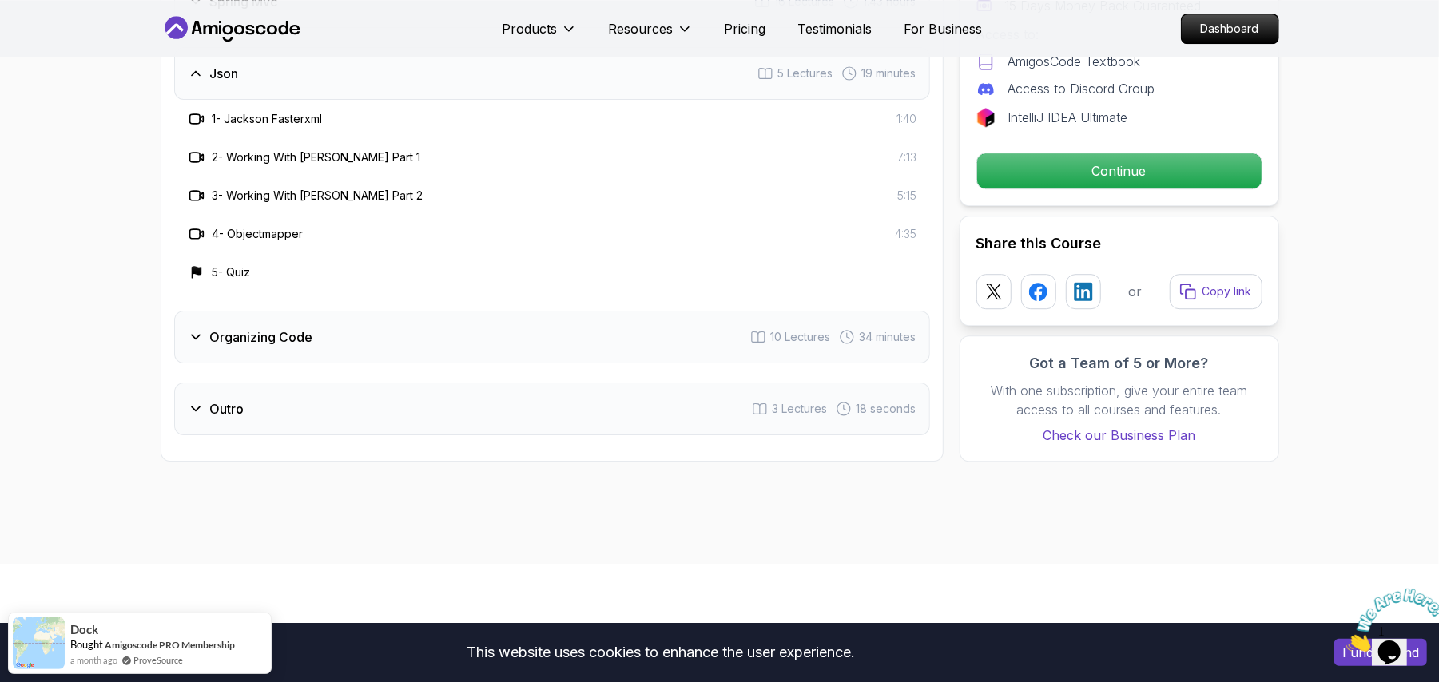
scroll to position [3080, 0]
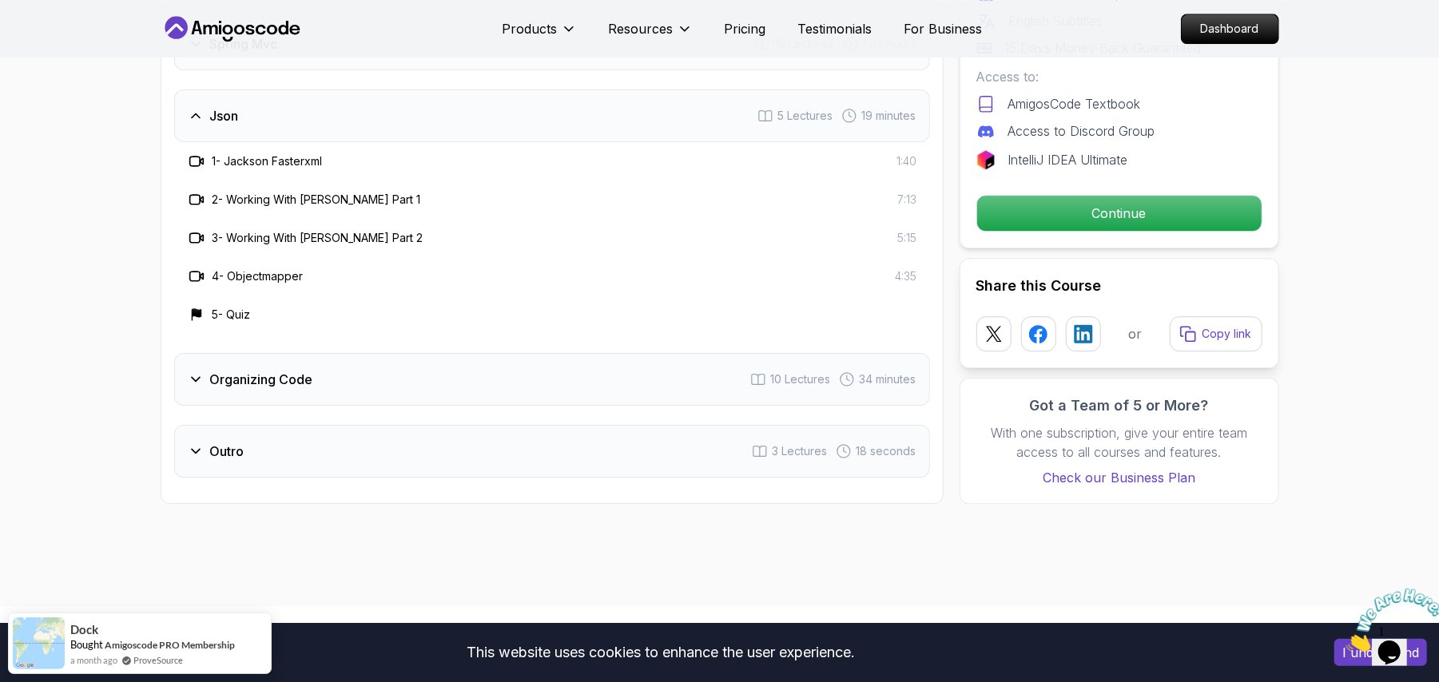
click at [541, 377] on div "Organizing Code 10 Lectures 34 minutes" at bounding box center [552, 379] width 756 height 53
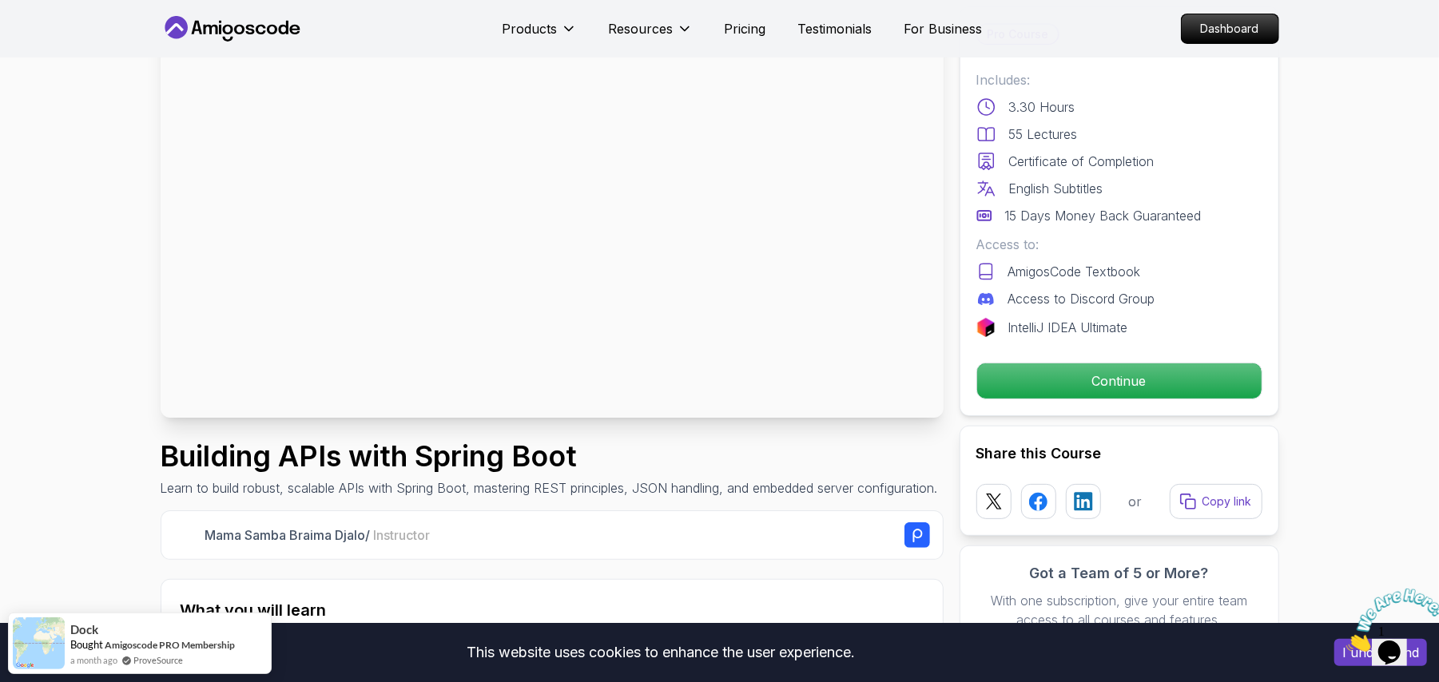
scroll to position [97, 0]
